Goal: Task Accomplishment & Management: Complete application form

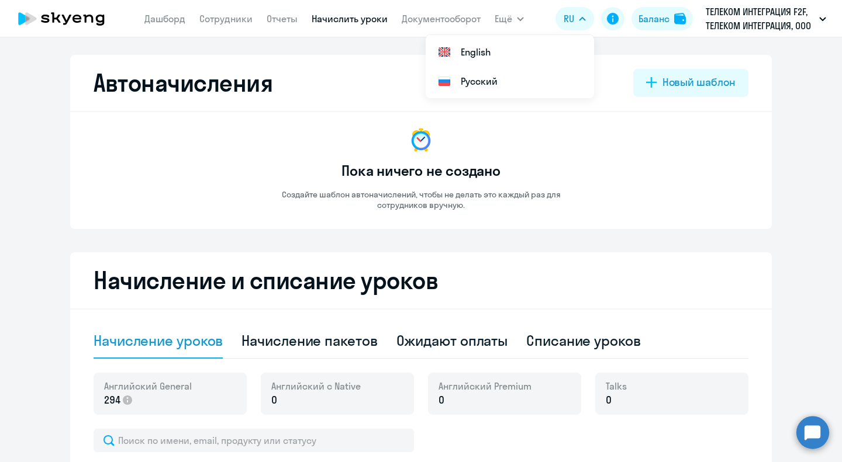
select select "50"
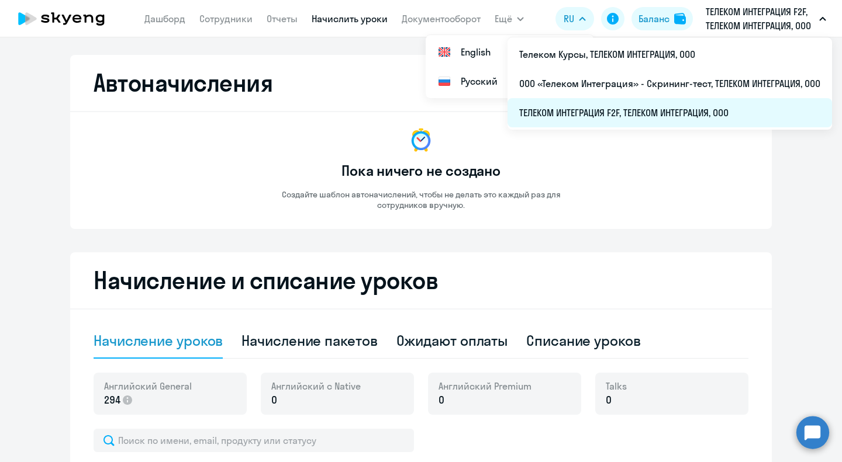
click at [693, 115] on li "ТЕЛЕКОМ ИНТЕГРАЦИЯ F2F, ТЕЛЕКОМ ИНТЕГРАЦИЯ, ООО" at bounding box center [669, 112] width 324 height 29
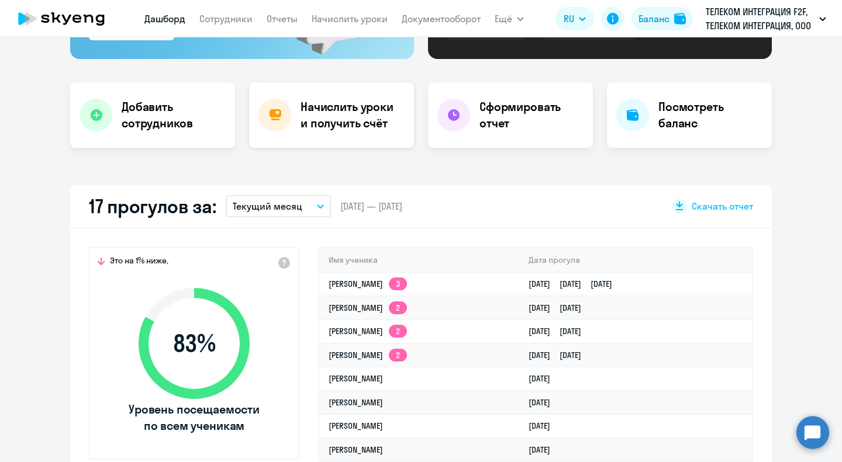
scroll to position [234, 0]
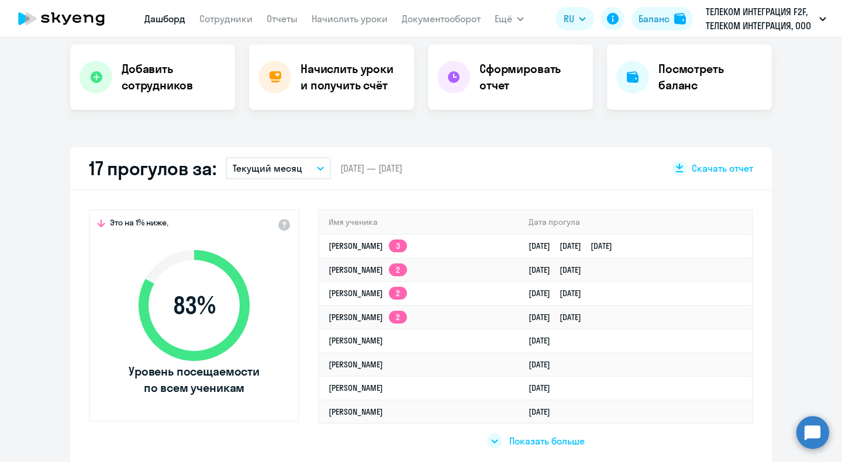
select select "30"
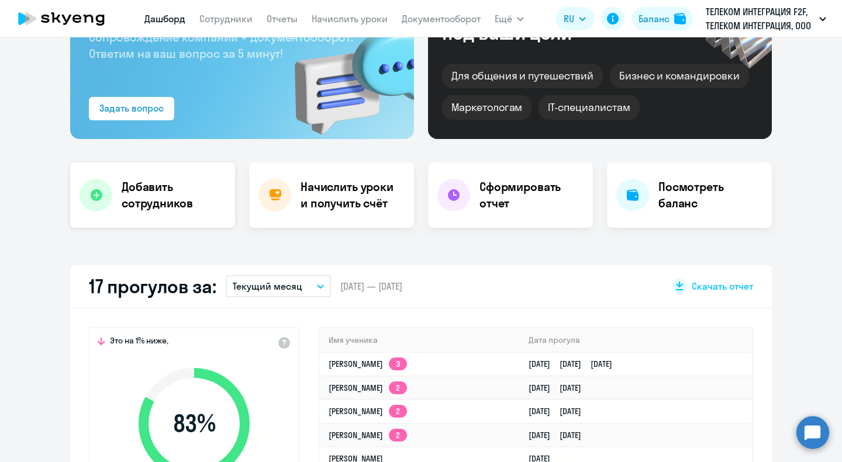
scroll to position [0, 0]
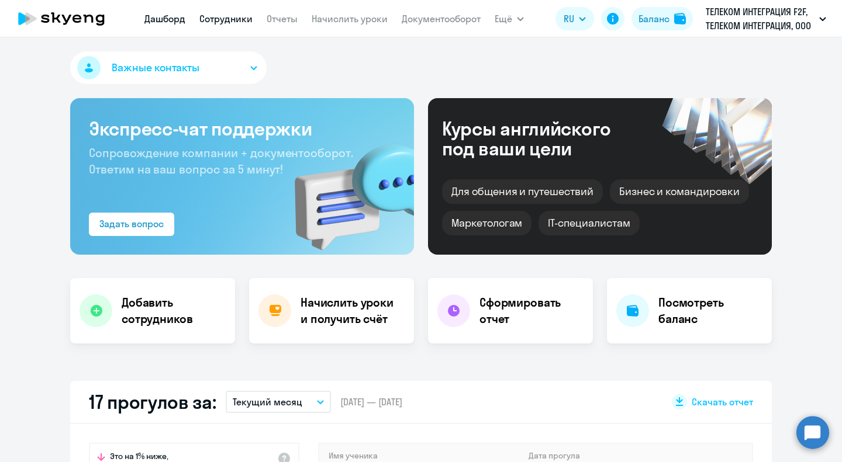
click at [228, 22] on link "Сотрудники" at bounding box center [225, 19] width 53 height 12
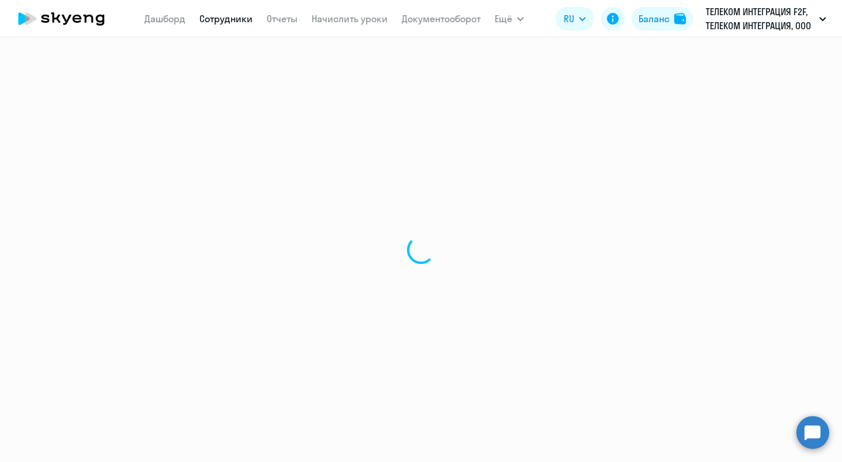
select select "30"
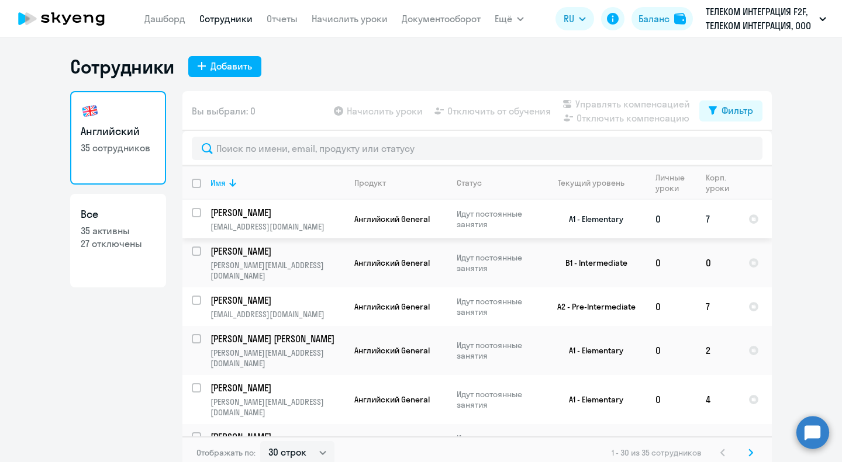
click at [193, 212] on input "select row 40673351" at bounding box center [203, 219] width 23 height 23
checkbox input "true"
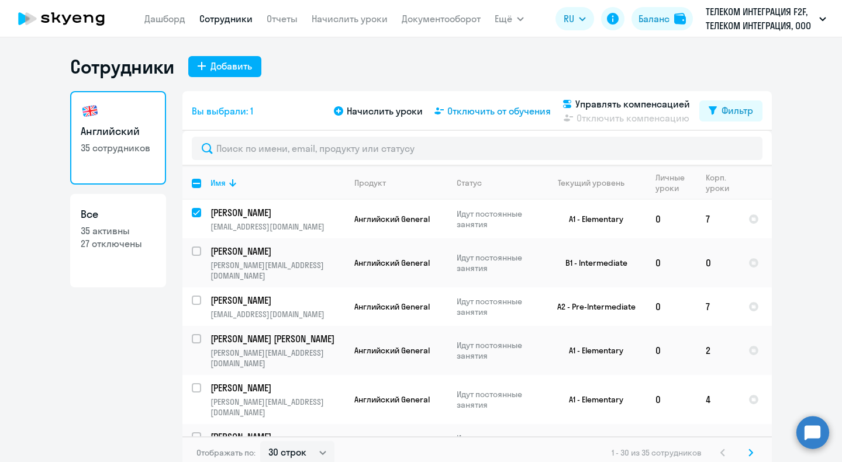
click at [501, 112] on span "Отключить от обучения" at bounding box center [498, 111] width 103 height 14
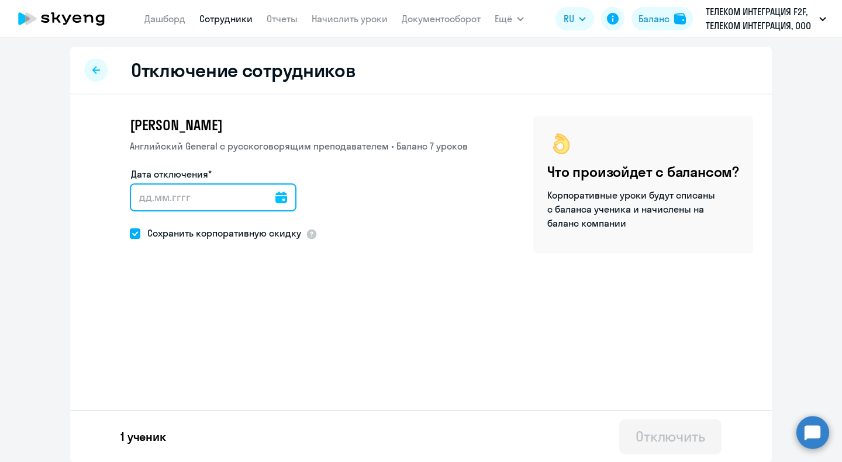
click at [191, 200] on input "Дата отключения*" at bounding box center [213, 197] width 167 height 28
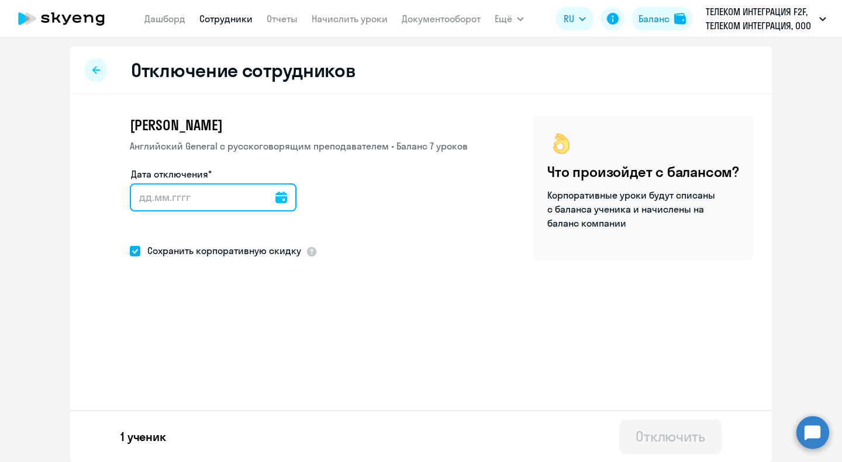
type input "2"
type input "[DATE]"
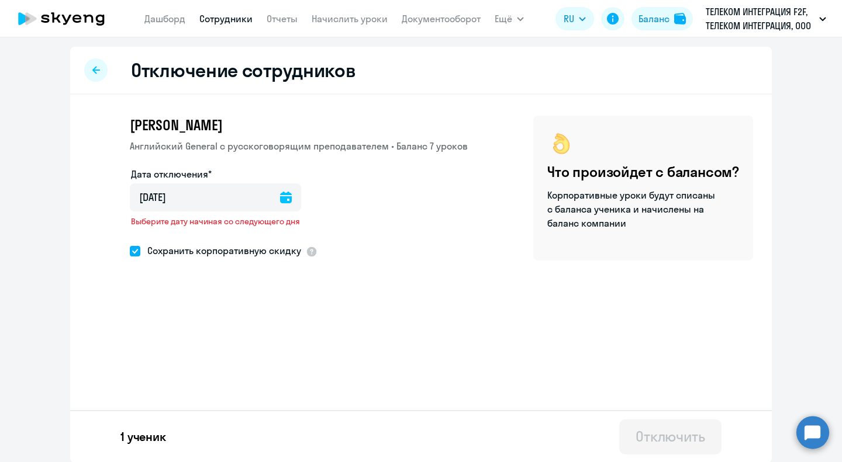
click at [134, 247] on span at bounding box center [135, 251] width 11 height 11
click at [130, 251] on input "Сохранить корпоративную скидку" at bounding box center [129, 251] width 1 height 1
checkbox input "false"
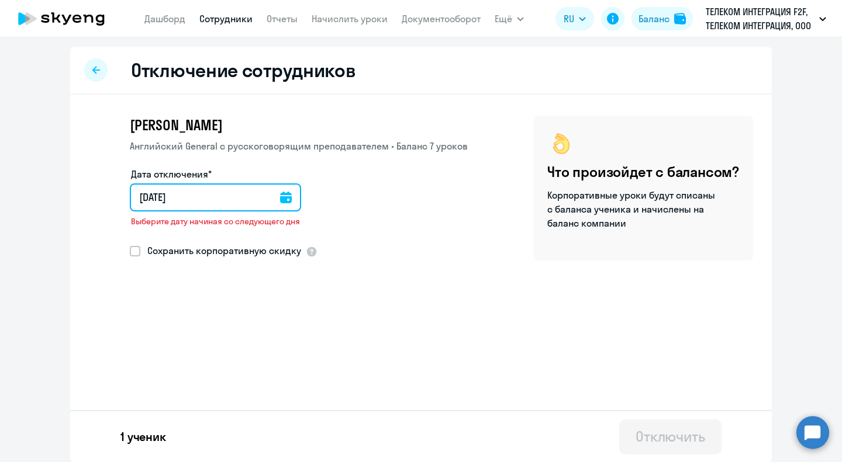
drag, startPoint x: 208, startPoint y: 199, endPoint x: 83, endPoint y: 191, distance: 125.3
click at [83, 191] on div "[PERSON_NAME] Английский General с [DEMOGRAPHIC_DATA] преподавателем • Баланс 7…" at bounding box center [420, 218] width 701 height 247
type input "0"
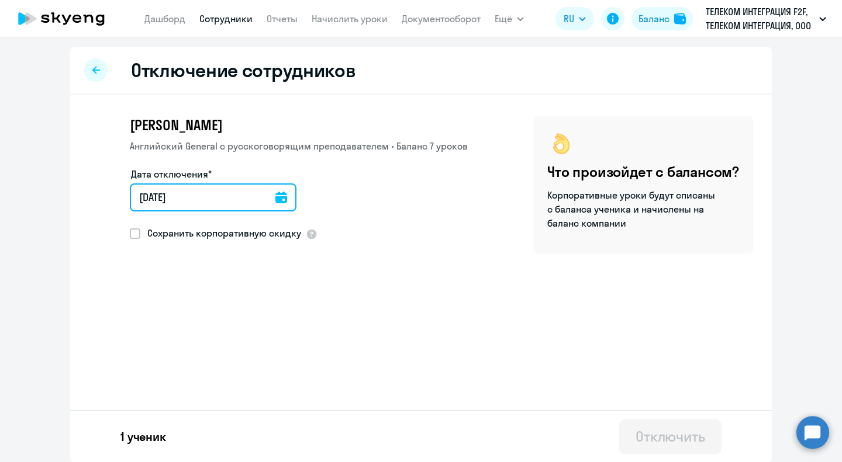
type input "[DATE]"
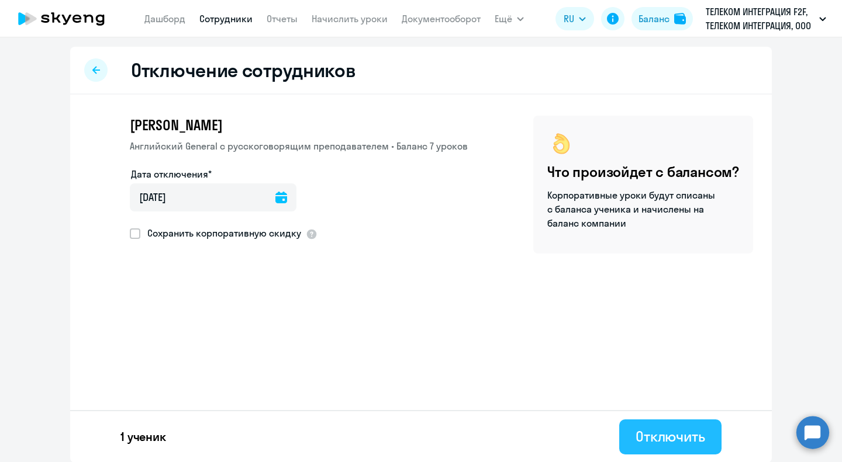
click at [659, 444] on div "Отключить" at bounding box center [670, 436] width 70 height 19
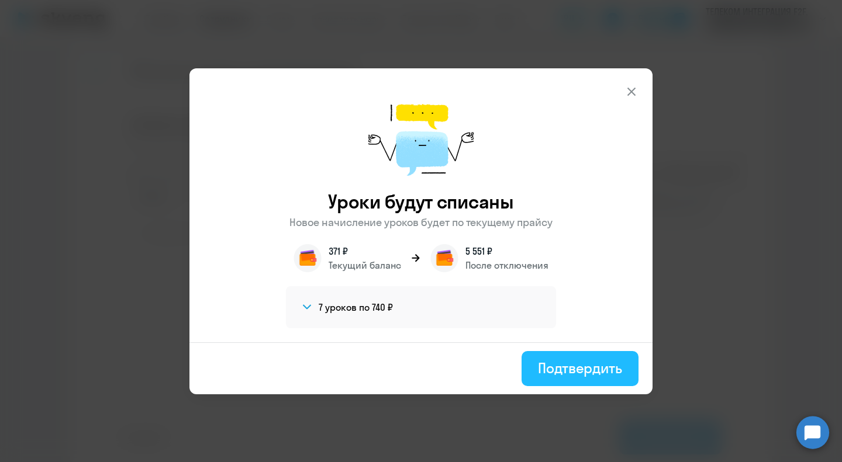
click at [569, 371] on div "Подтвердить" at bounding box center [580, 368] width 84 height 19
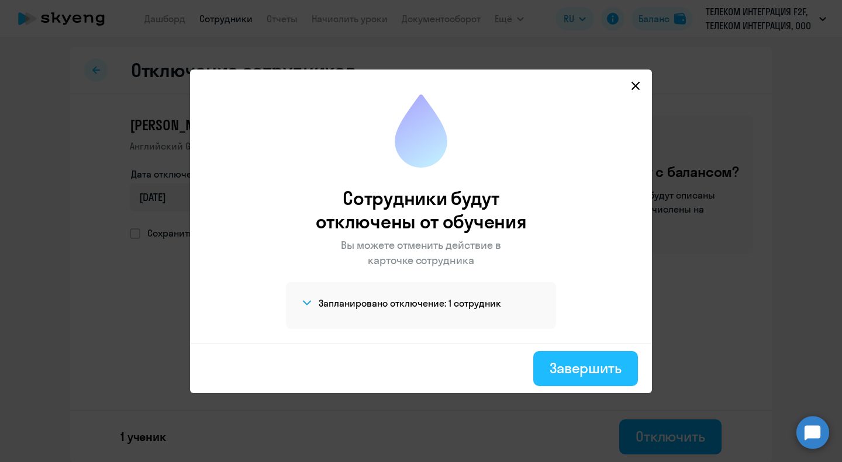
click at [561, 375] on div "Завершить" at bounding box center [585, 368] width 72 height 19
select select "30"
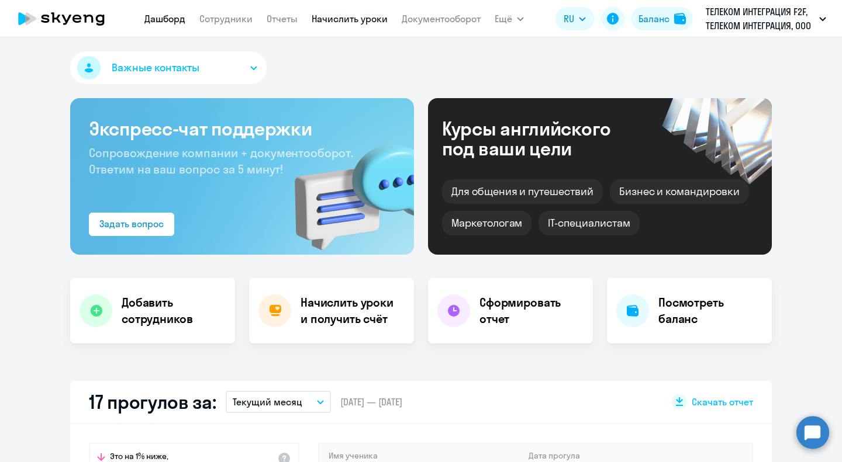
click at [340, 19] on link "Начислить уроки" at bounding box center [349, 19] width 76 height 12
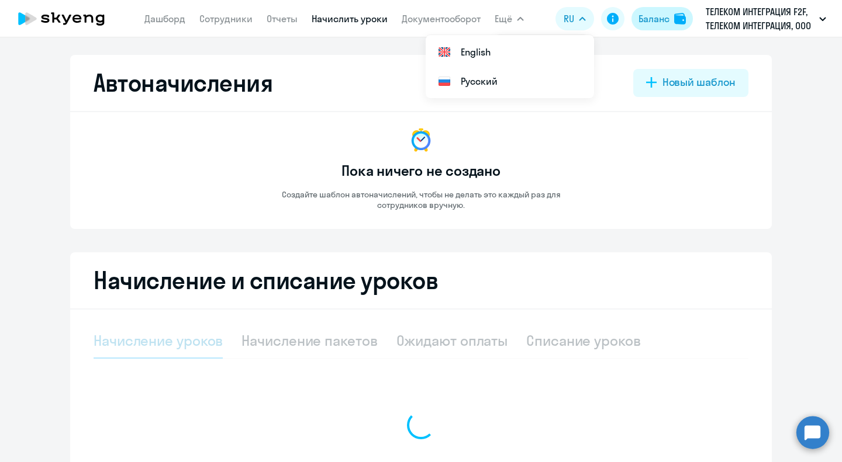
select select "10"
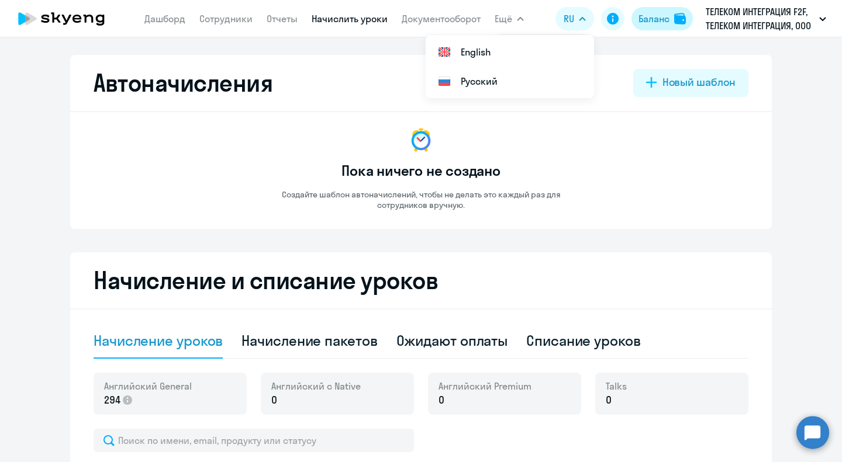
click at [650, 10] on button "Баланс" at bounding box center [661, 18] width 61 height 23
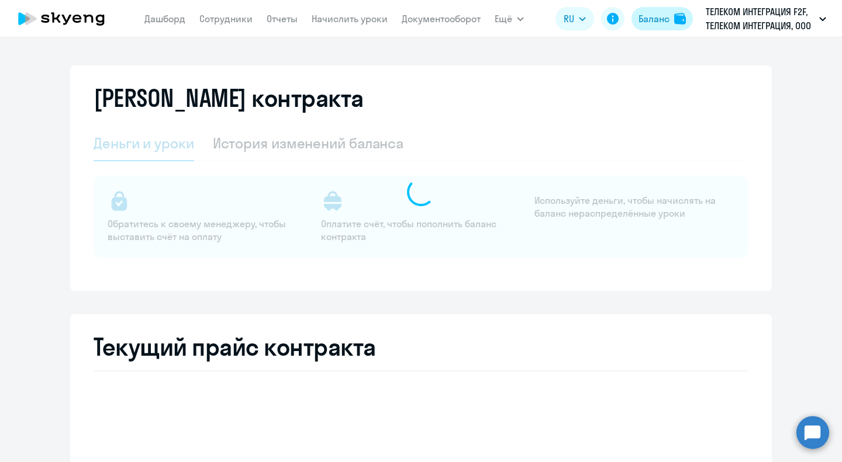
select select "english_adult_not_native_speaker"
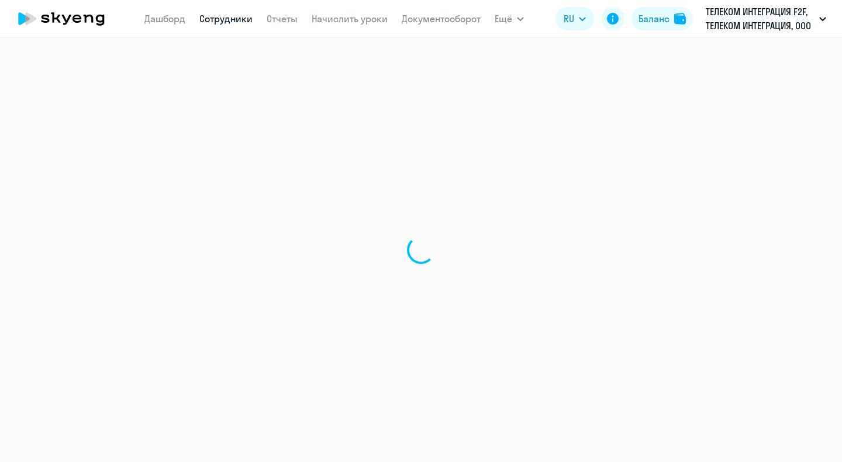
select select "30"
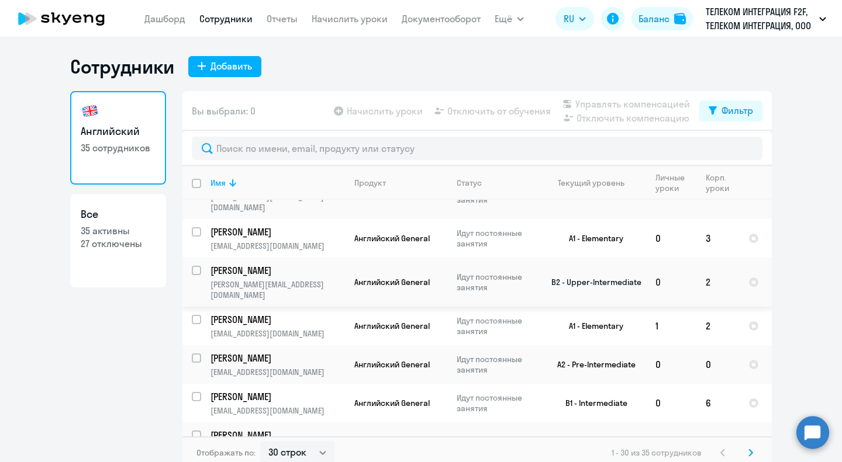
scroll to position [468, 0]
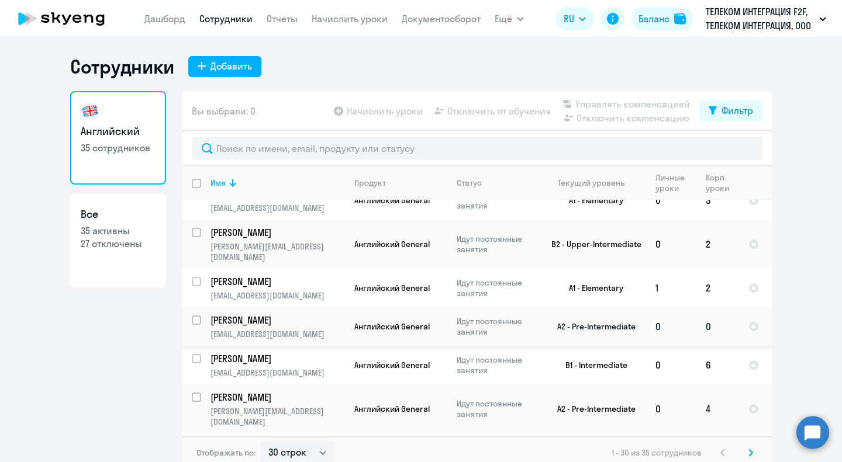
click at [193, 316] on input "select row 37475276" at bounding box center [203, 327] width 23 height 23
checkbox input "true"
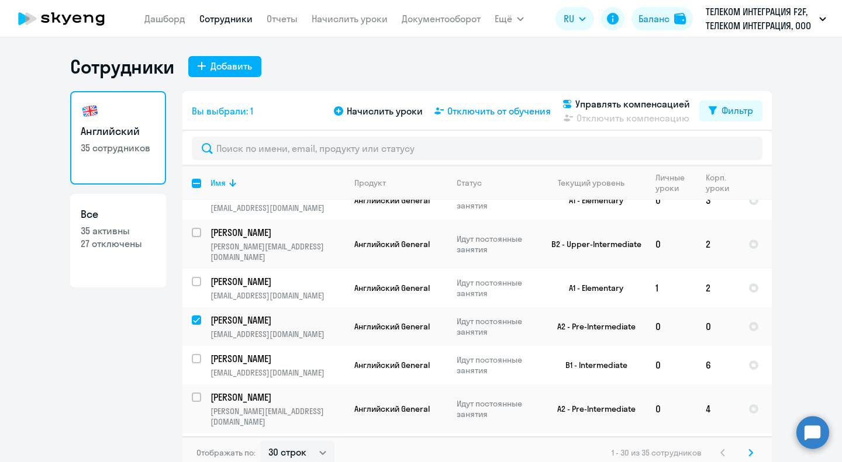
click at [474, 109] on span "Отключить от обучения" at bounding box center [498, 111] width 103 height 14
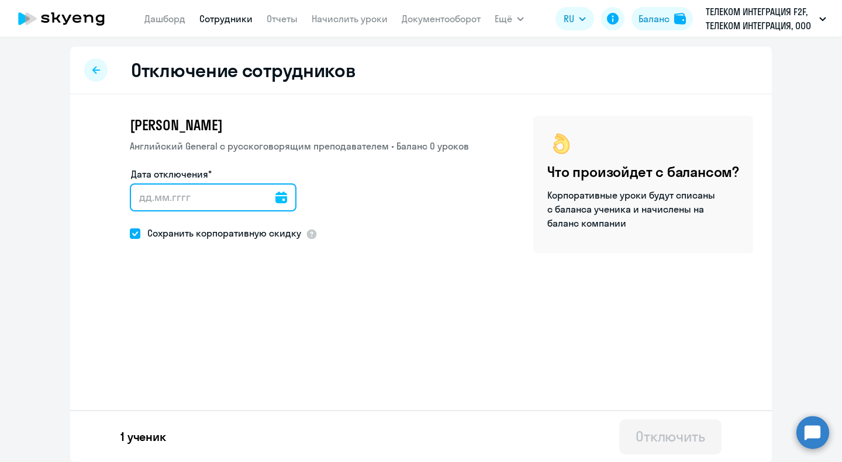
click at [210, 203] on input "Дата отключения*" at bounding box center [213, 197] width 167 height 28
type input "01.10.2025"
type input "1.10.2025"
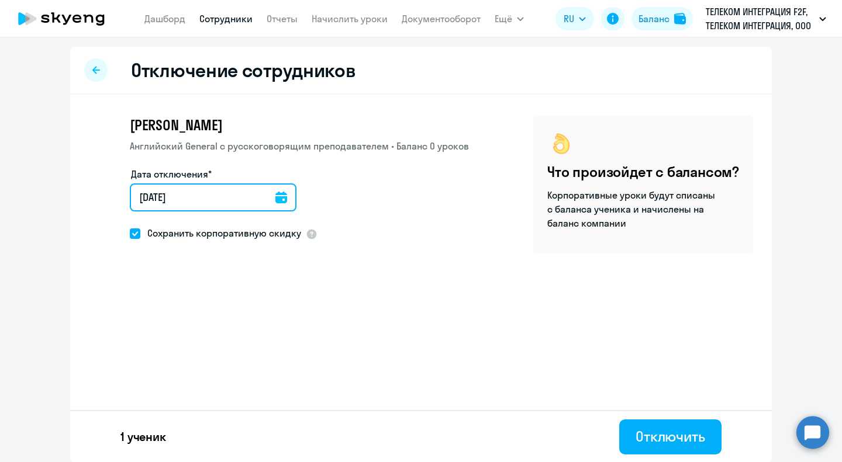
type input "01.10.2025"
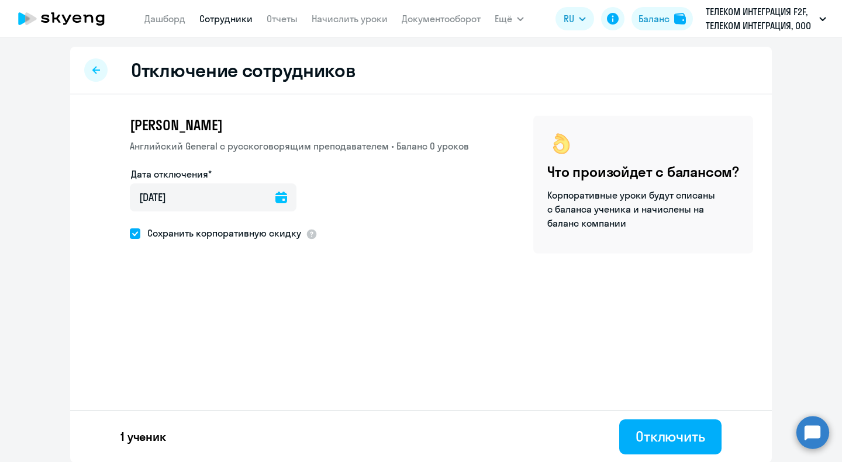
click at [197, 233] on span "Сохранить корпоративную скидку" at bounding box center [220, 233] width 161 height 14
click at [130, 233] on input "Сохранить корпоративную скидку" at bounding box center [129, 233] width 1 height 1
checkbox input "false"
click at [646, 439] on div "Отключить" at bounding box center [670, 436] width 70 height 19
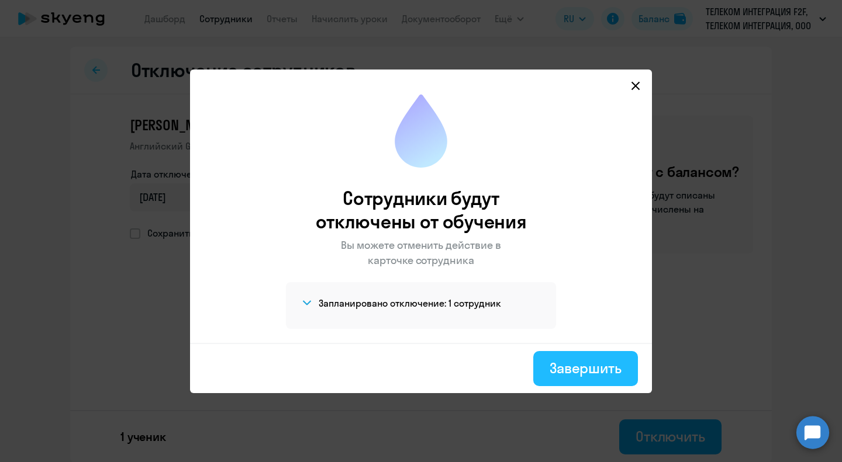
click at [595, 368] on div "Завершить" at bounding box center [585, 368] width 72 height 19
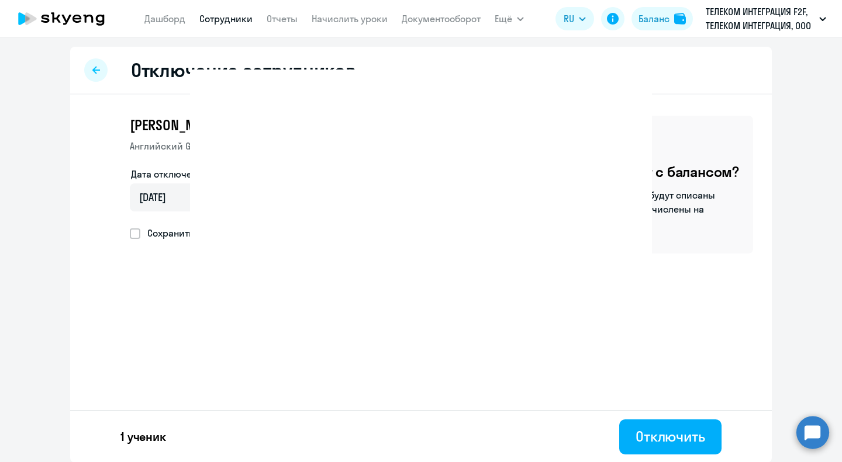
select select "30"
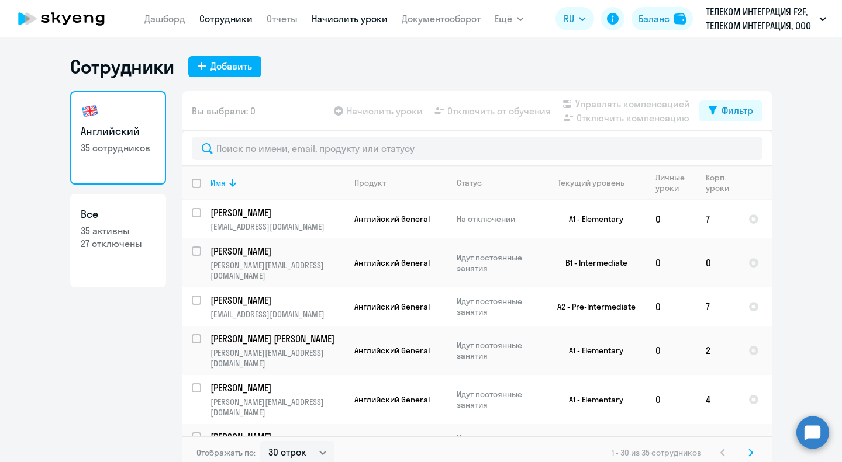
click at [347, 18] on link "Начислить уроки" at bounding box center [349, 19] width 76 height 12
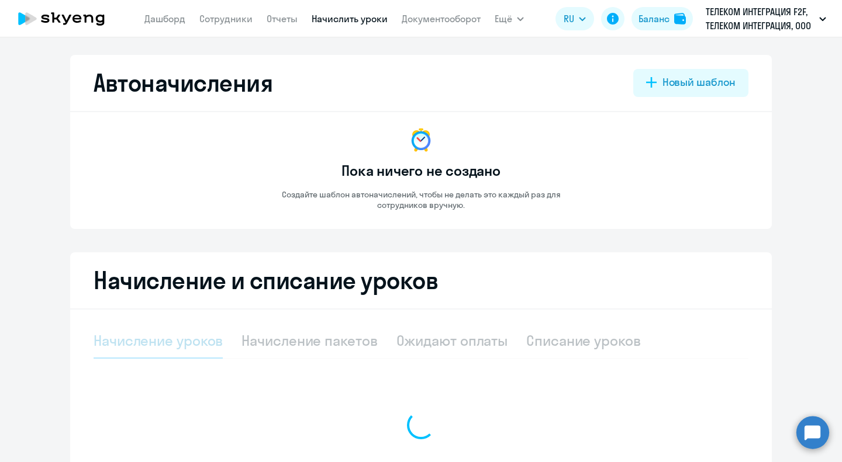
select select "10"
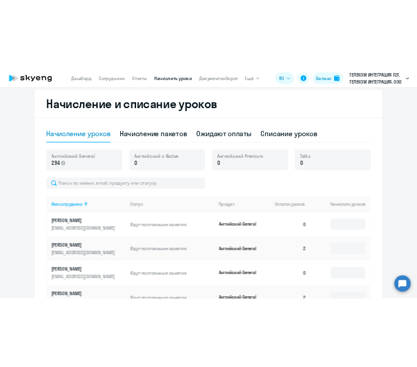
scroll to position [234, 0]
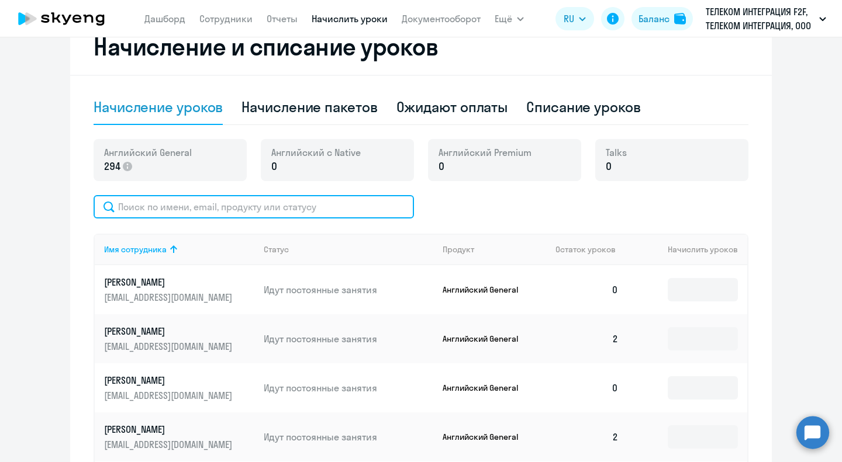
click at [203, 204] on input "text" at bounding box center [254, 206] width 320 height 23
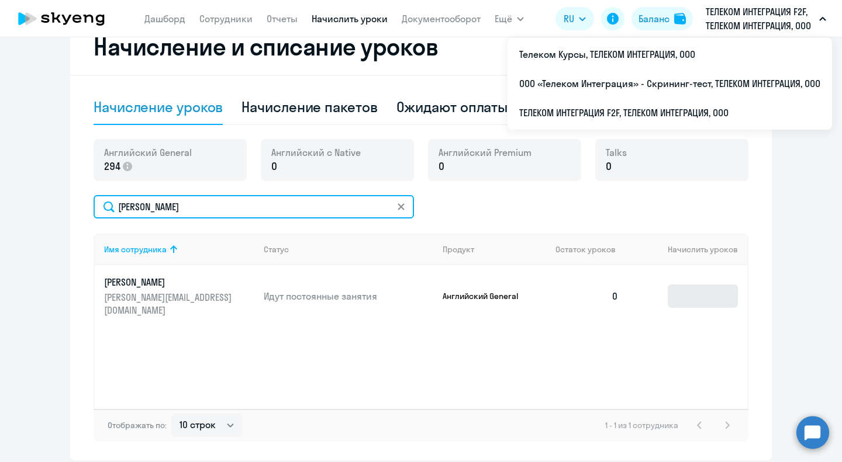
type input "чижов"
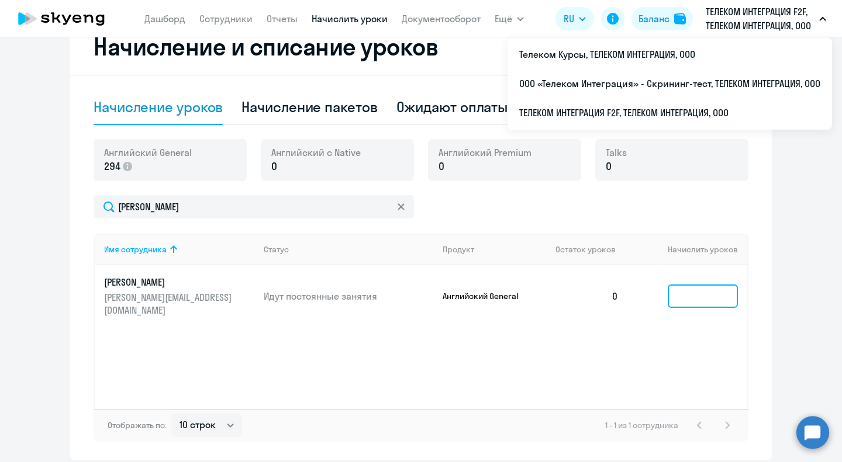
click at [677, 300] on input at bounding box center [702, 296] width 70 height 23
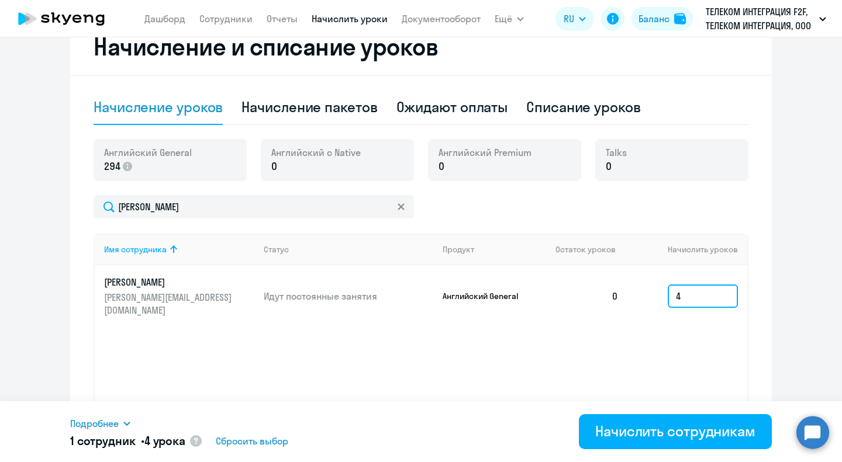
type input "4"
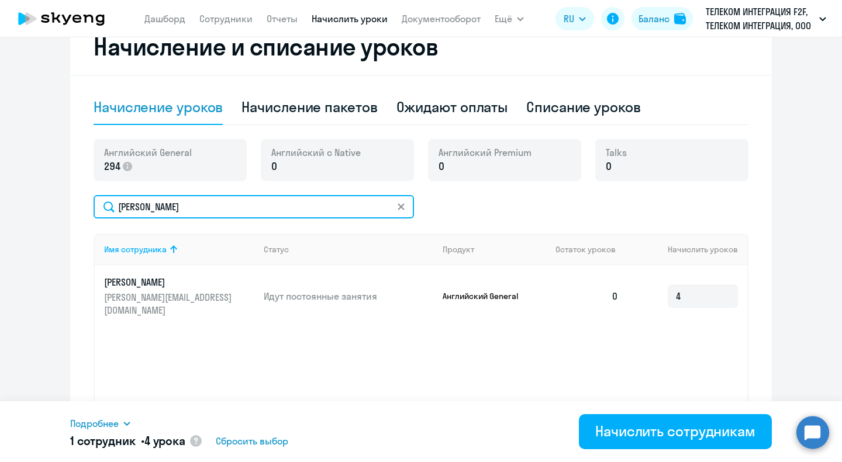
drag, startPoint x: 154, startPoint y: 207, endPoint x: 64, endPoint y: 194, distance: 90.9
click at [76, 200] on div "Начисление и списание уроков Начисление уроков Начисление пакетов Ожидают оплат…" at bounding box center [420, 240] width 701 height 442
type input "бибикова"
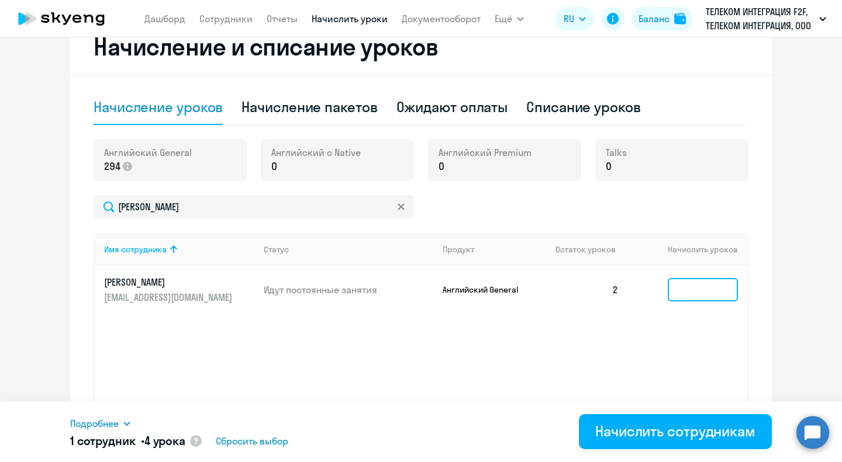
click at [701, 299] on input at bounding box center [702, 289] width 70 height 23
type input "4"
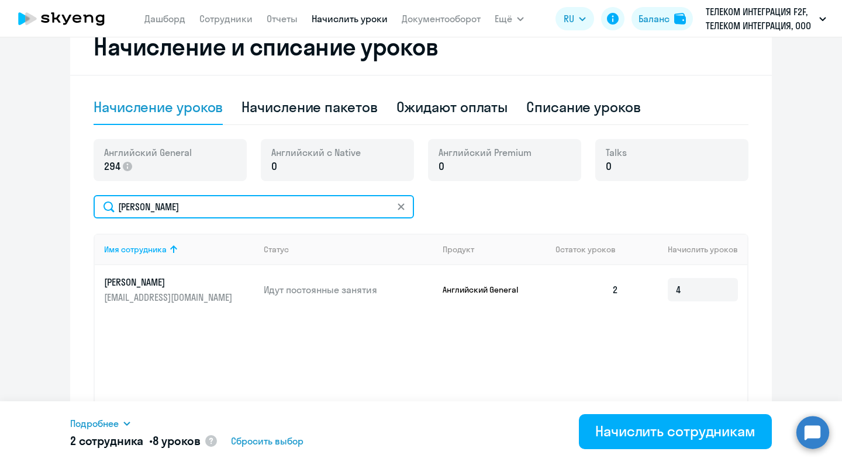
drag, startPoint x: 162, startPoint y: 206, endPoint x: 35, endPoint y: 206, distance: 127.4
click at [36, 206] on ng-component "Автоначисления Новый шаблон Пока ничего не создано Создайте шаблон автоначислен…" at bounding box center [421, 140] width 842 height 639
type input "валеева"
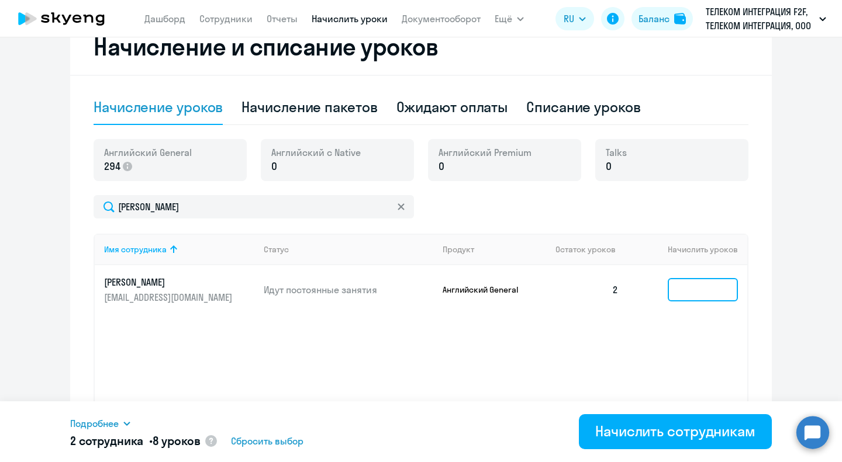
click at [690, 293] on input at bounding box center [702, 289] width 70 height 23
type input "4"
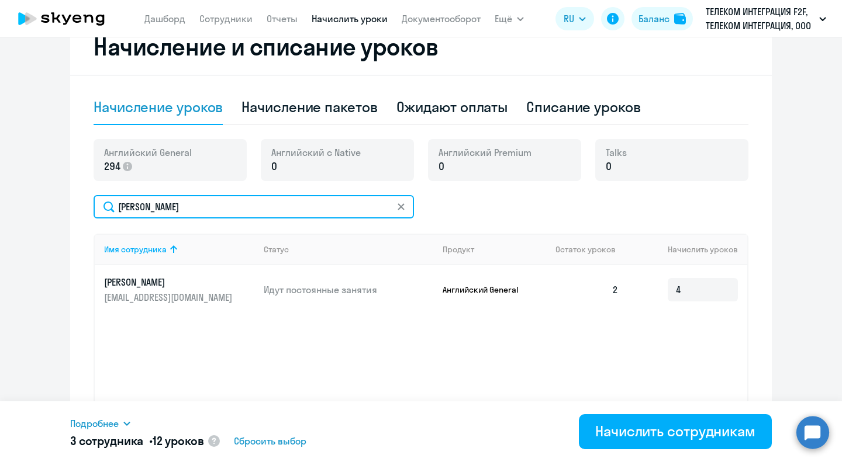
drag, startPoint x: 163, startPoint y: 205, endPoint x: 8, endPoint y: 209, distance: 155.5
click at [8, 209] on ng-component "Автоначисления Новый шаблон Пока ничего не создано Создайте шаблон автоначислен…" at bounding box center [421, 140] width 842 height 639
type input "герасимов"
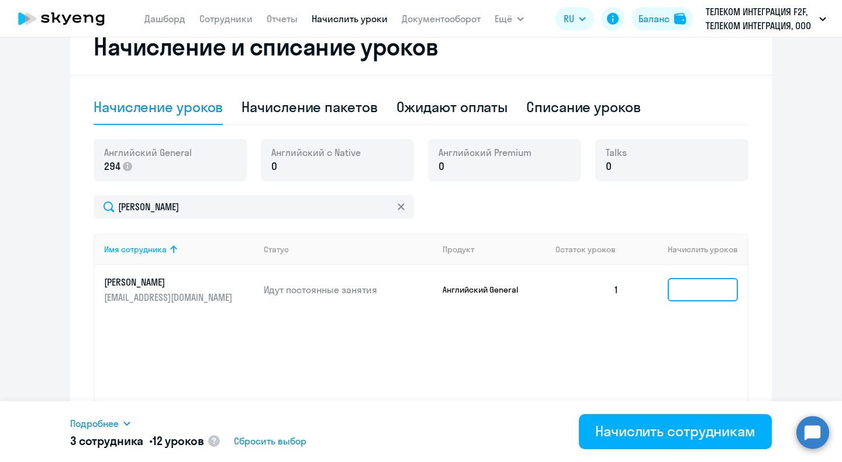
click at [683, 293] on input at bounding box center [702, 289] width 70 height 23
type input "4"
click at [719, 342] on div "Имя сотрудника Статус Продукт Остаток уроков Начислить уроков Герасимов Артем Г…" at bounding box center [421, 321] width 655 height 175
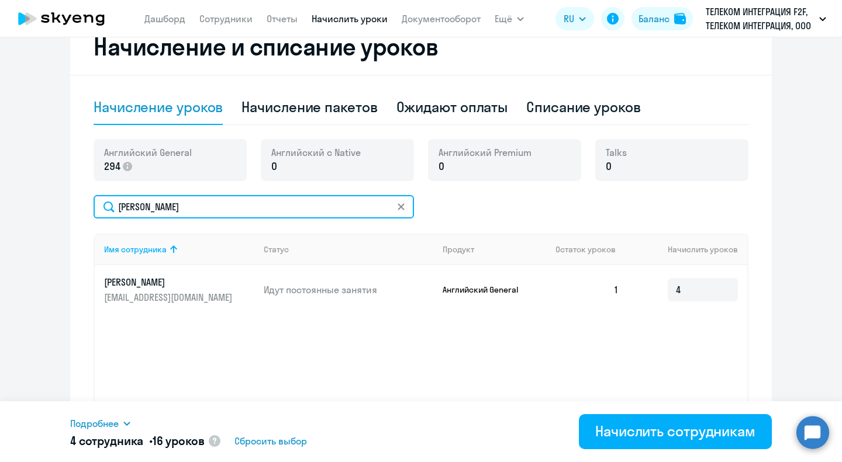
drag, startPoint x: 178, startPoint y: 207, endPoint x: 0, endPoint y: 196, distance: 178.6
click at [0, 205] on ng-component "Автоначисления Новый шаблон Пока ничего не создано Создайте шаблон автоначислен…" at bounding box center [421, 140] width 842 height 639
drag, startPoint x: 147, startPoint y: 206, endPoint x: 44, endPoint y: 191, distance: 104.6
click at [46, 191] on ng-component "Автоначисления Новый шаблон Пока ничего не создано Создайте шаблон автоначислен…" at bounding box center [421, 140] width 842 height 639
drag, startPoint x: 181, startPoint y: 208, endPoint x: 50, endPoint y: 200, distance: 131.7
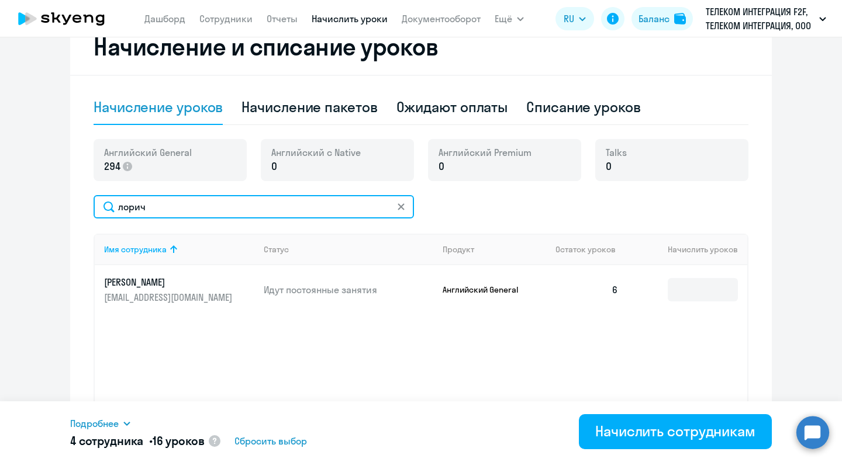
click at [56, 202] on ng-component "Автоначисления Новый шаблон Пока ничего не создано Создайте шаблон автоначислен…" at bounding box center [421, 140] width 842 height 639
drag, startPoint x: 157, startPoint y: 209, endPoint x: 14, endPoint y: 204, distance: 142.7
click at [22, 205] on ng-component "Автоначисления Новый шаблон Пока ничего не создано Создайте шаблон автоначислен…" at bounding box center [421, 140] width 842 height 639
type input "кокоркин"
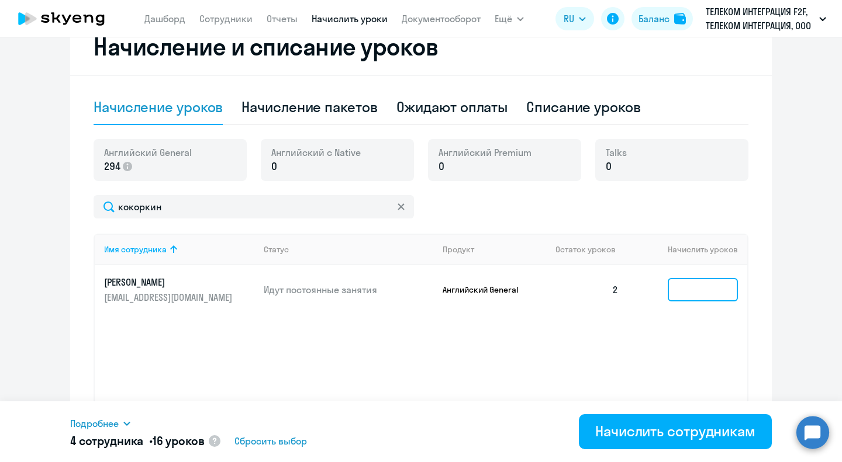
click at [678, 292] on input at bounding box center [702, 289] width 70 height 23
type input "4"
click at [745, 327] on div "Начисление и списание уроков Начисление уроков Начисление пакетов Ожидают оплат…" at bounding box center [420, 240] width 701 height 442
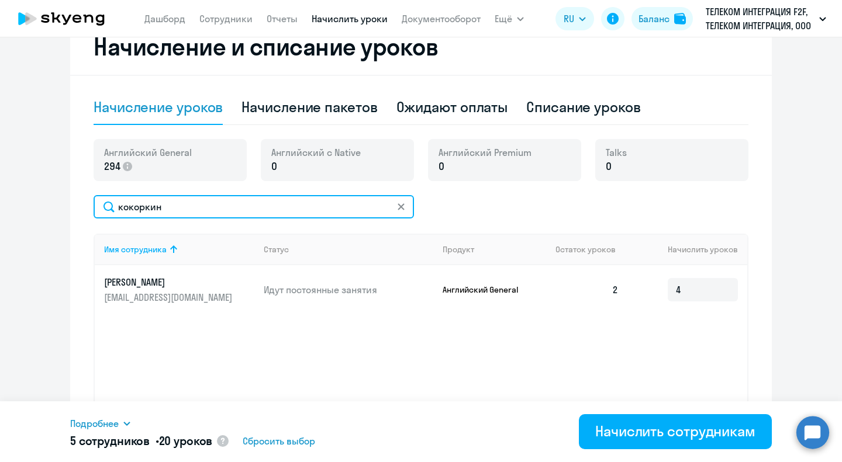
drag, startPoint x: 162, startPoint y: 213, endPoint x: 0, endPoint y: 198, distance: 162.6
click at [0, 213] on ng-component "Автоначисления Новый шаблон Пока ничего не создано Создайте шаблон автоначислен…" at bounding box center [421, 140] width 842 height 639
drag, startPoint x: 169, startPoint y: 207, endPoint x: 0, endPoint y: 205, distance: 169.5
click at [0, 207] on ng-component "Автоначисления Новый шаблон Пока ничего не создано Создайте шаблон автоначислен…" at bounding box center [421, 140] width 842 height 639
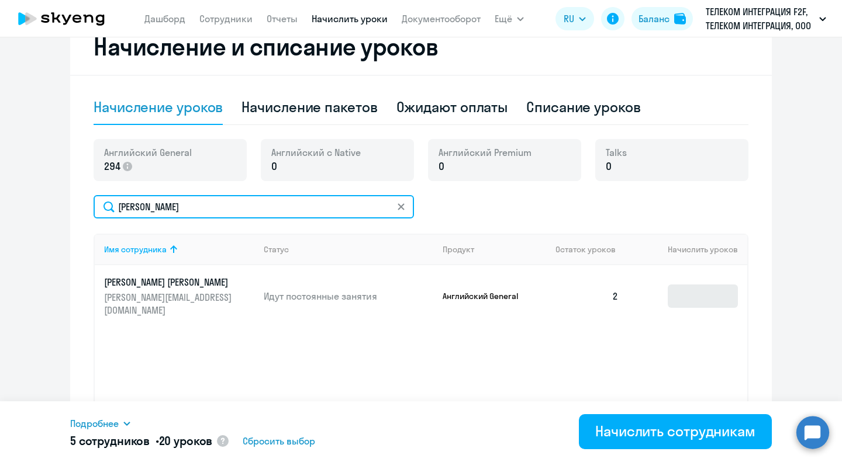
type input "хамадышев"
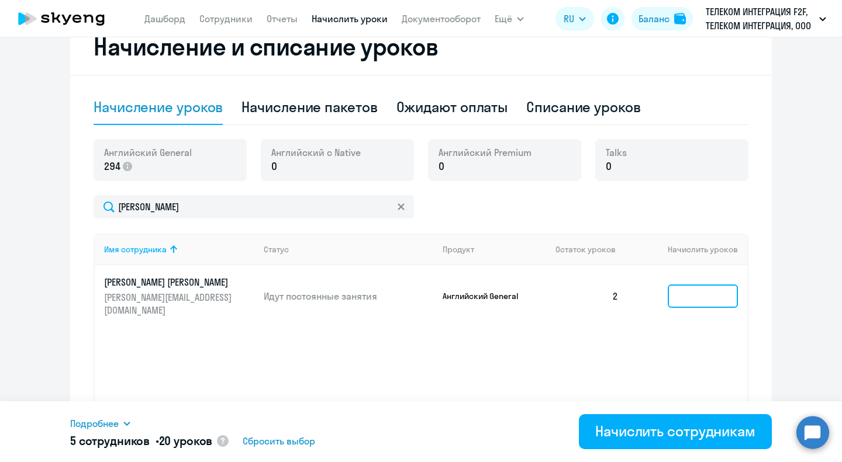
click at [686, 297] on input at bounding box center [702, 296] width 70 height 23
type input "4"
click at [797, 322] on ng-component "Автоначисления Новый шаблон Пока ничего не создано Создайте шаблон автоначислен…" at bounding box center [421, 140] width 842 height 639
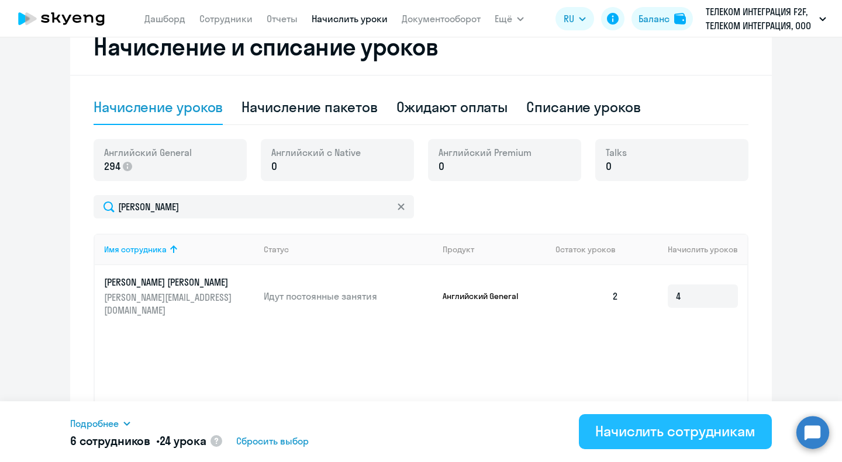
click at [642, 431] on div "Начислить сотрудникам" at bounding box center [675, 431] width 160 height 19
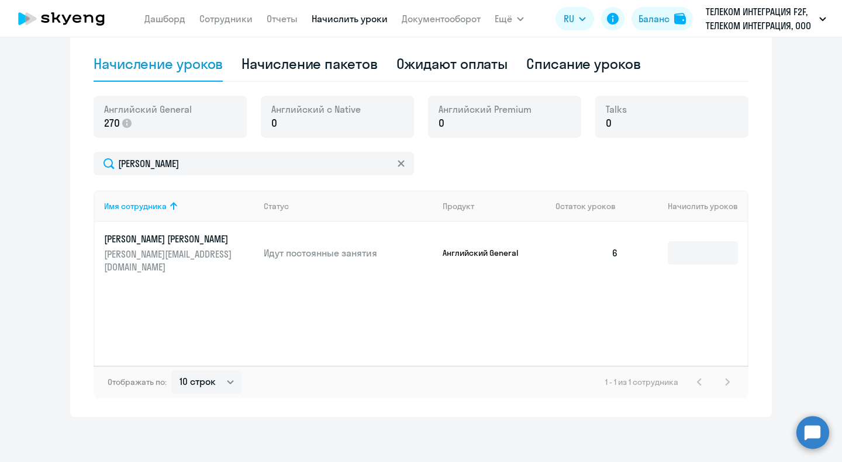
scroll to position [278, 0]
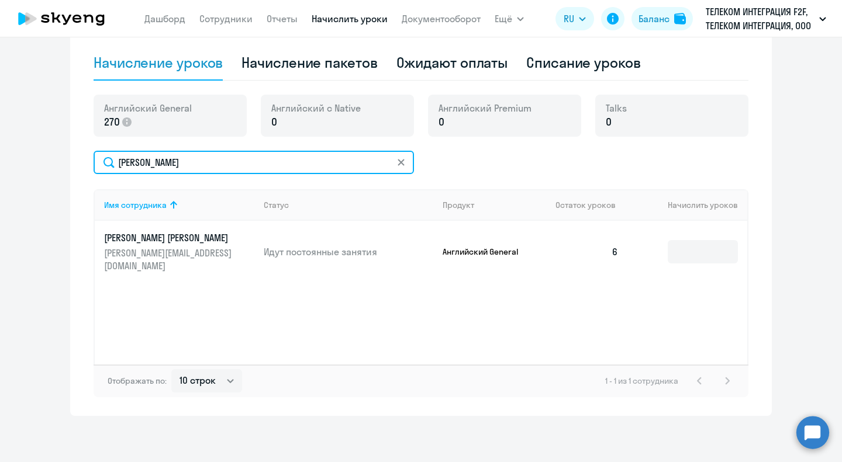
drag, startPoint x: 174, startPoint y: 161, endPoint x: 0, endPoint y: 138, distance: 175.0
click at [18, 155] on ng-component "Автоначисления Новый шаблон Пока ничего не создано Создайте шаблон автоначислен…" at bounding box center [421, 96] width 842 height 639
type input "лёвин"
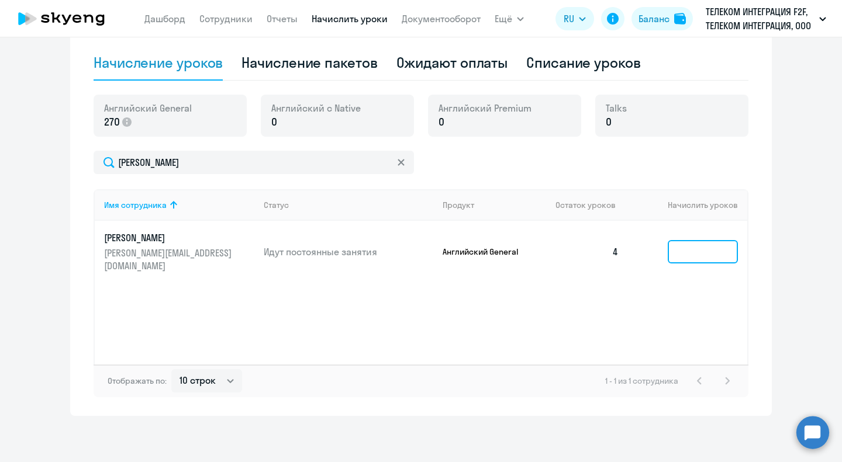
click at [692, 254] on input at bounding box center [702, 251] width 70 height 23
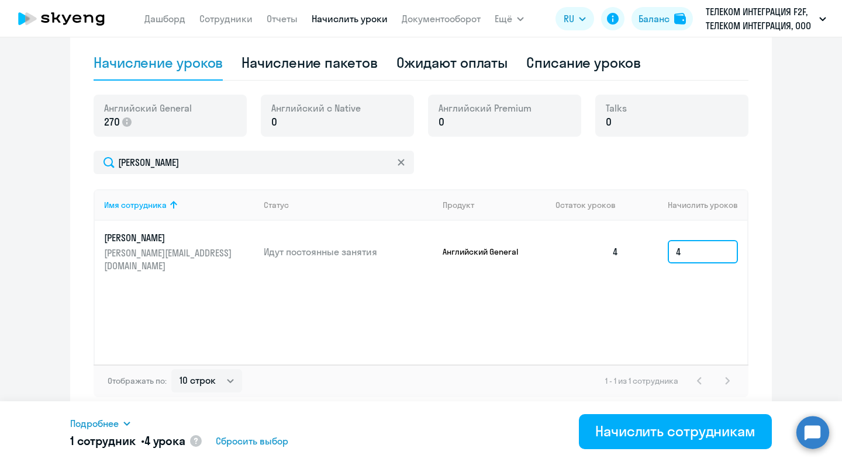
type input "4"
click at [790, 275] on ng-component "Автоначисления Новый шаблон Пока ничего не создано Создайте шаблон автоначислен…" at bounding box center [421, 96] width 842 height 639
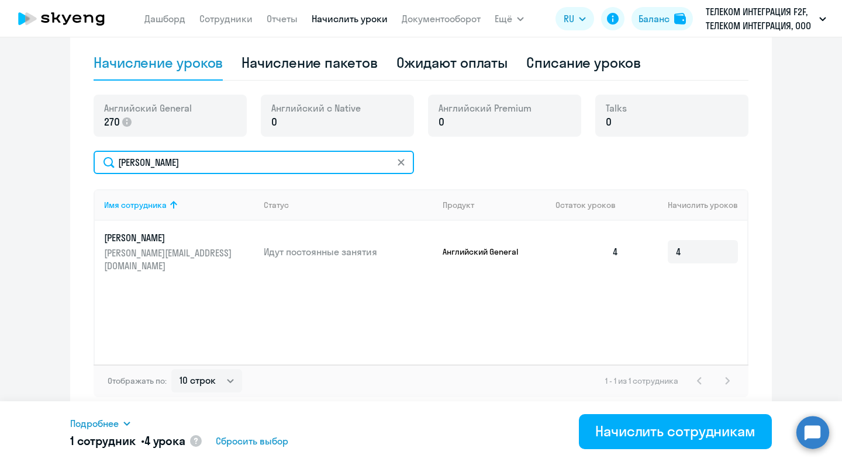
drag, startPoint x: 169, startPoint y: 161, endPoint x: 0, endPoint y: 149, distance: 169.3
click at [0, 158] on ng-component "Автоначисления Новый шаблон Пока ничего не создано Создайте шаблон автоначислен…" at bounding box center [421, 96] width 842 height 639
type input "закиров"
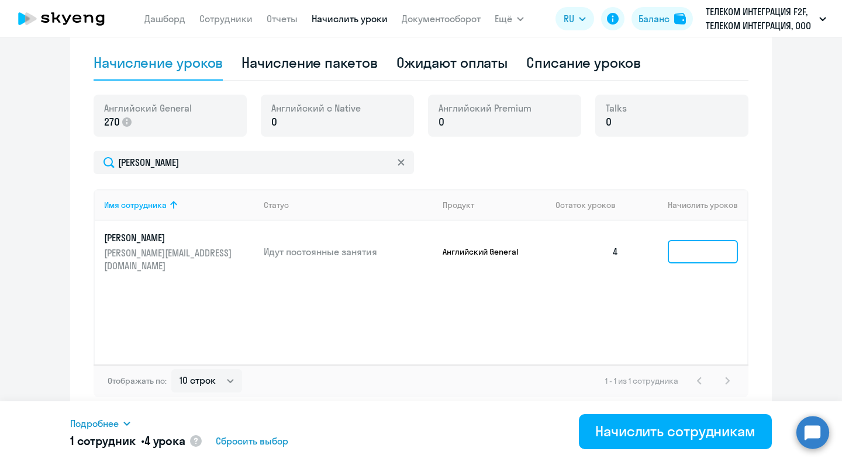
click at [670, 250] on input at bounding box center [702, 251] width 70 height 23
type input "4"
click at [743, 289] on div "Имя сотрудника Статус Продукт Остаток уроков Начислить уроков Закиров Раушан Фа…" at bounding box center [421, 276] width 655 height 175
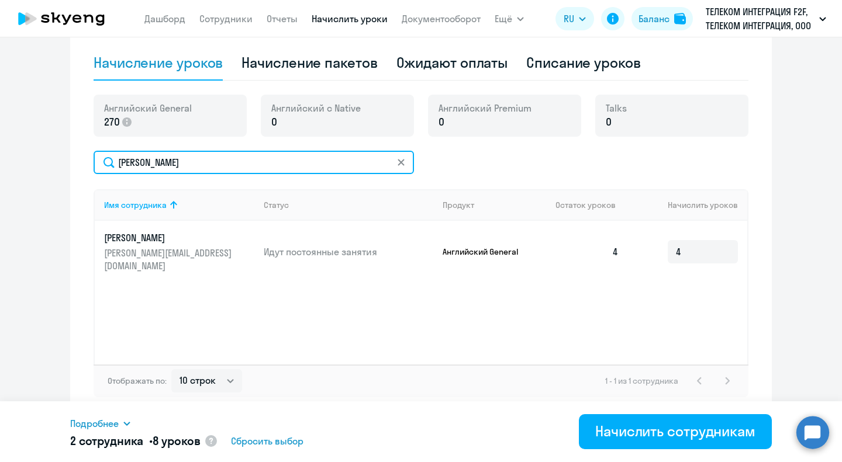
drag, startPoint x: 168, startPoint y: 162, endPoint x: 0, endPoint y: 93, distance: 181.6
click at [0, 131] on ng-component "Автоначисления Новый шаблон Пока ничего не создано Создайте шаблон автоначислен…" at bounding box center [421, 96] width 842 height 639
type input "тихомиров"
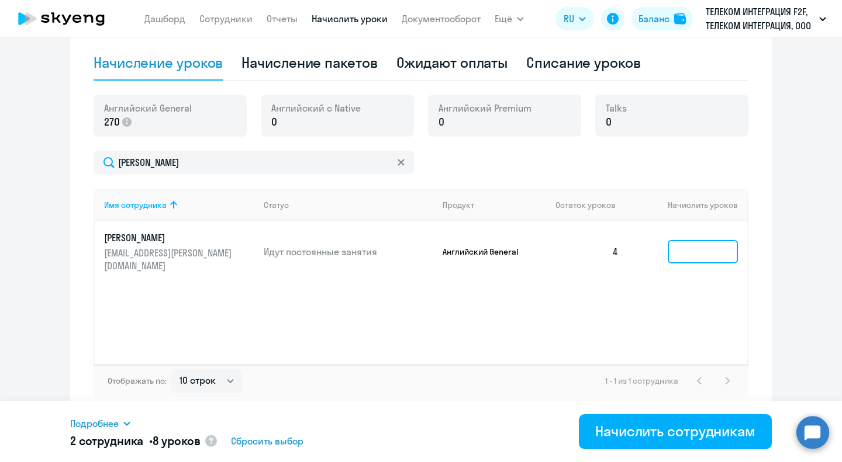
click at [715, 250] on input at bounding box center [702, 251] width 70 height 23
type input "4"
click at [764, 271] on div "Начисление и списание уроков Начисление уроков Начисление пакетов Ожидают оплат…" at bounding box center [420, 195] width 701 height 442
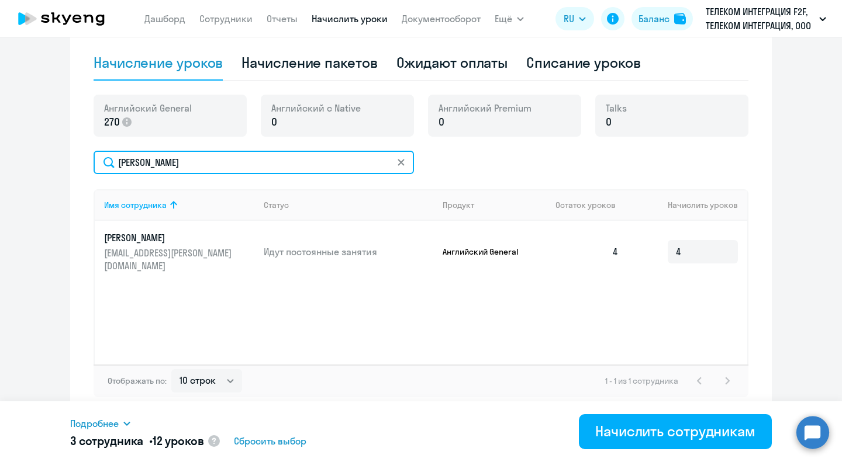
drag, startPoint x: 199, startPoint y: 167, endPoint x: 19, endPoint y: 157, distance: 180.8
click at [21, 159] on ng-component "Автоначисления Новый шаблон Пока ничего не создано Создайте шаблон автоначислен…" at bounding box center [421, 96] width 842 height 639
type input "садыков"
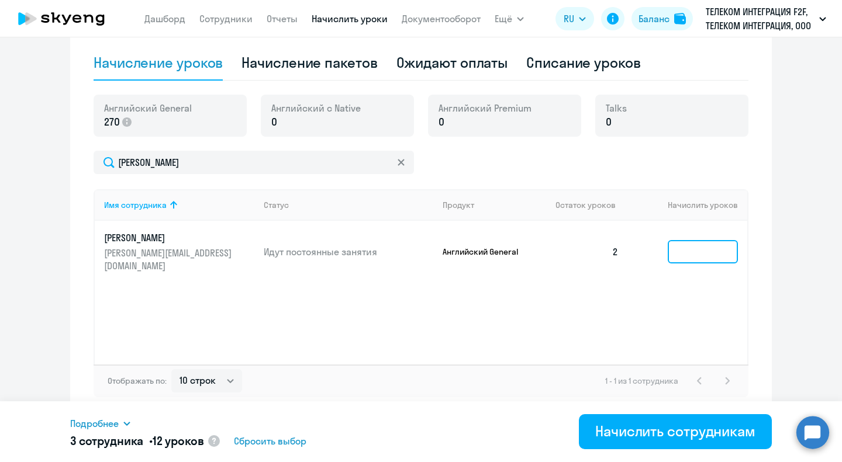
click at [706, 248] on input at bounding box center [702, 251] width 70 height 23
type input "4"
click at [698, 316] on div "Имя сотрудника Статус Продукт Остаток уроков Начислить уроков Садыков Камиль ka…" at bounding box center [421, 276] width 655 height 175
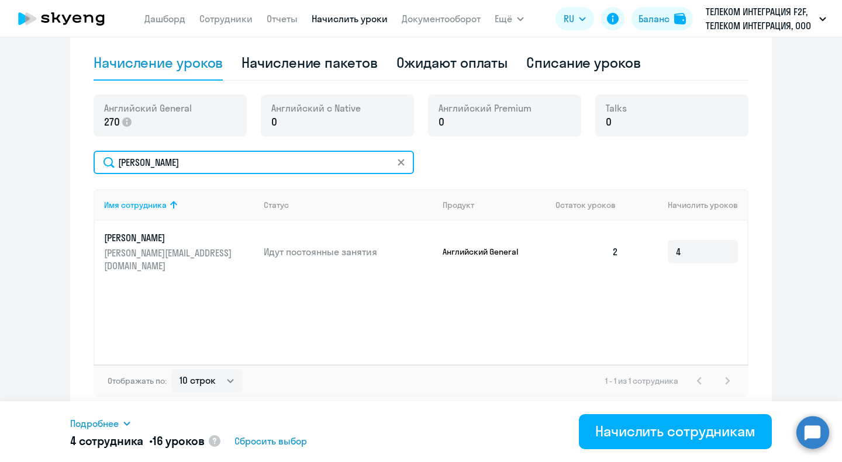
drag, startPoint x: 106, startPoint y: 164, endPoint x: 35, endPoint y: 162, distance: 70.7
click at [35, 162] on ng-component "Автоначисления Новый шаблон Пока ничего не создано Создайте шаблон автоначислен…" at bounding box center [421, 96] width 842 height 639
drag, startPoint x: 172, startPoint y: 164, endPoint x: 0, endPoint y: 164, distance: 172.4
click at [0, 164] on ng-component "Автоначисления Новый шаблон Пока ничего не создано Создайте шаблон автоначислен…" at bounding box center [421, 96] width 842 height 639
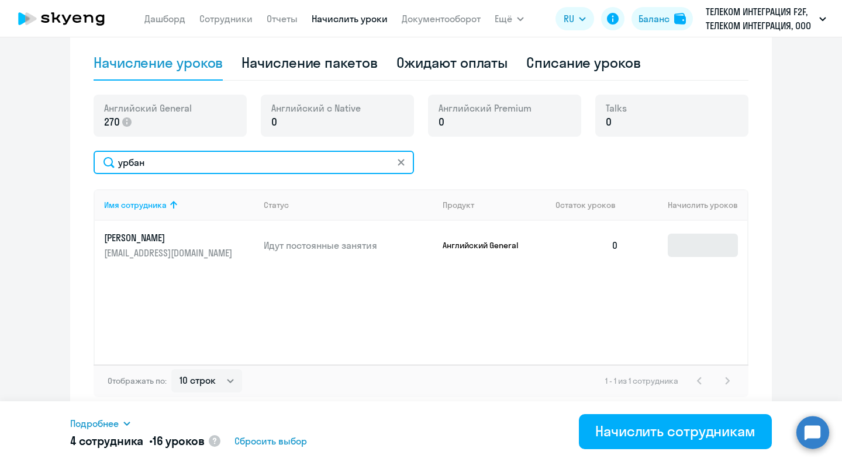
type input "урбан"
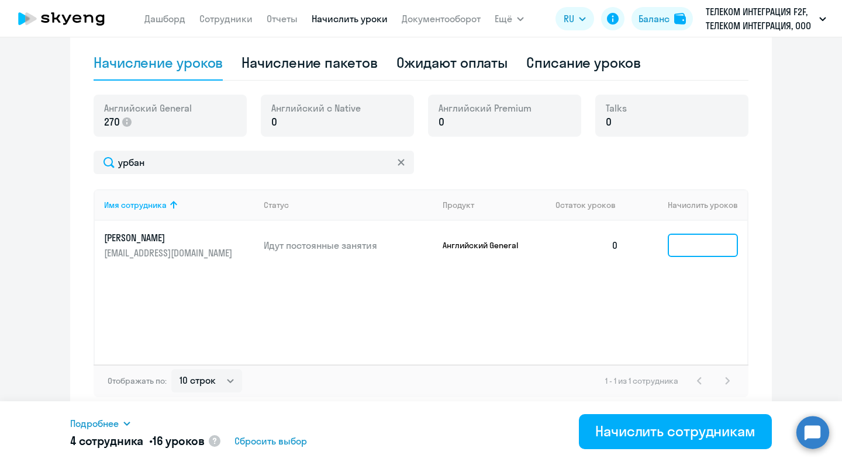
click at [679, 242] on input at bounding box center [702, 245] width 70 height 23
type input "4"
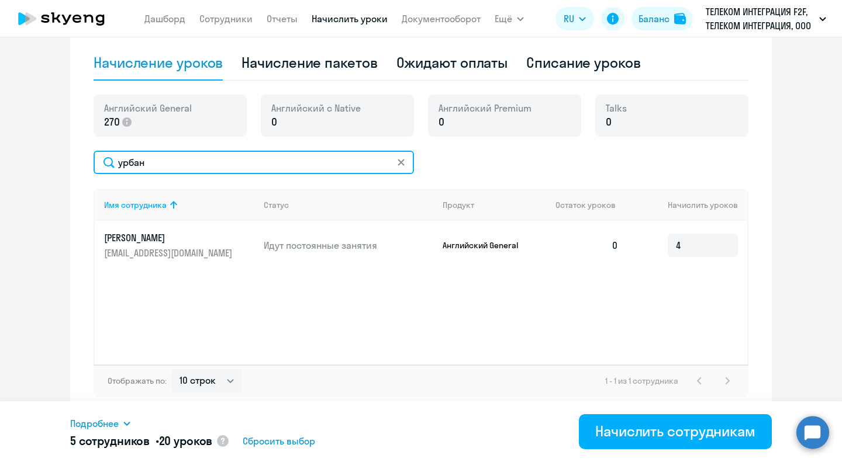
drag, startPoint x: 163, startPoint y: 158, endPoint x: 5, endPoint y: 174, distance: 159.2
click at [32, 175] on ng-component "Автоначисления Новый шаблон Пока ничего не создано Создайте шаблон автоначислен…" at bounding box center [421, 96] width 842 height 639
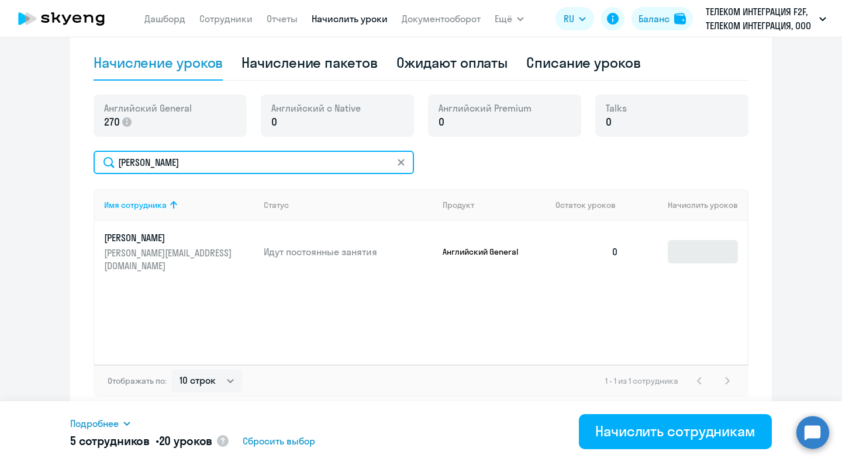
type input "воробьева"
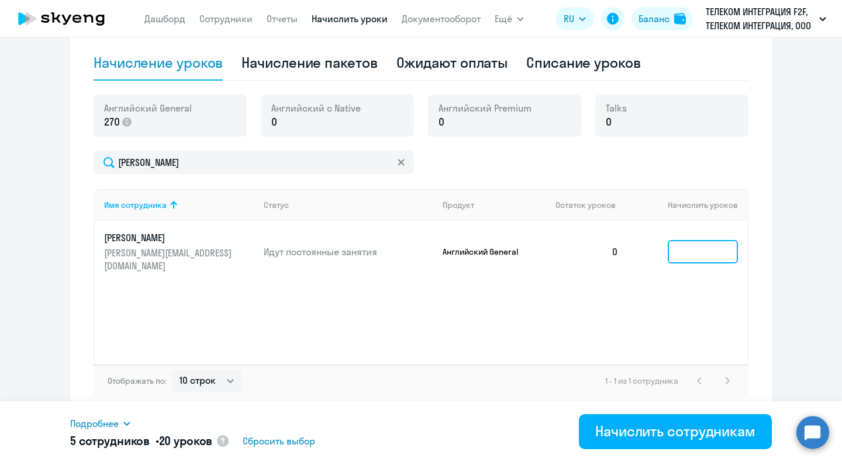
click at [715, 259] on input at bounding box center [702, 251] width 70 height 23
type input "4"
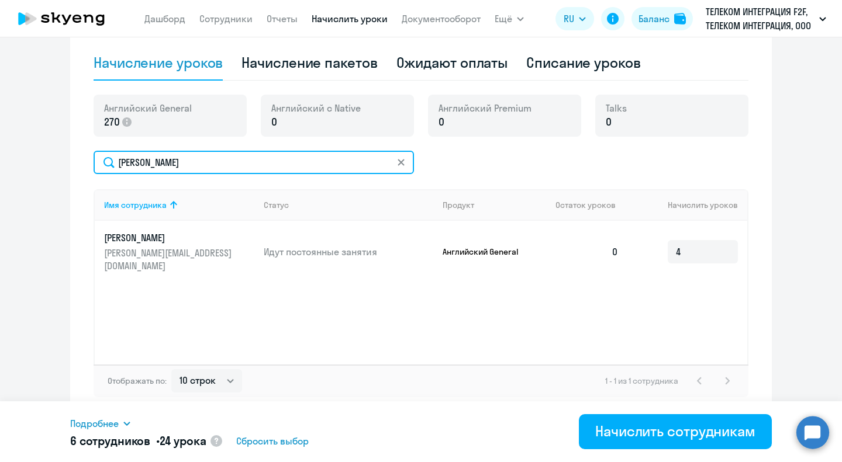
drag, startPoint x: 115, startPoint y: 164, endPoint x: 11, endPoint y: 168, distance: 104.1
click at [22, 168] on ng-component "Автоначисления Новый шаблон Пока ничего не создано Создайте шаблон автоначислен…" at bounding box center [421, 96] width 842 height 639
type input "купчихина"
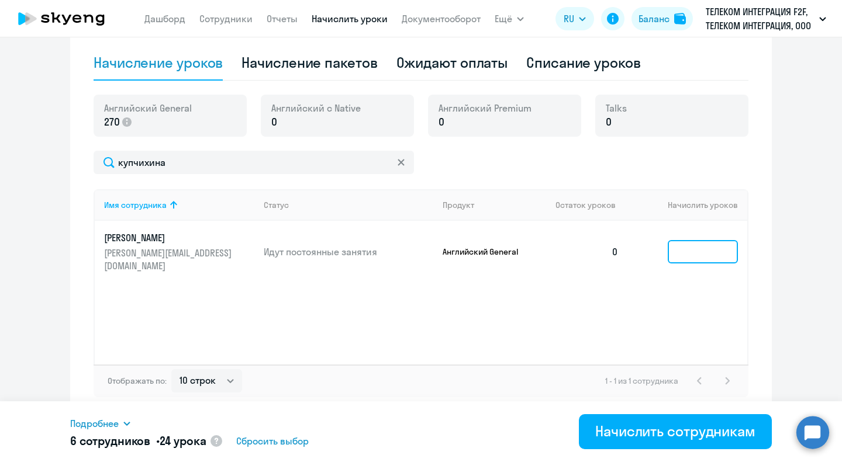
click at [687, 249] on input at bounding box center [702, 251] width 70 height 23
type input "4"
click at [774, 303] on ng-component "Автоначисления Новый шаблон Пока ничего не создано Создайте шаблон автоначислен…" at bounding box center [421, 96] width 842 height 639
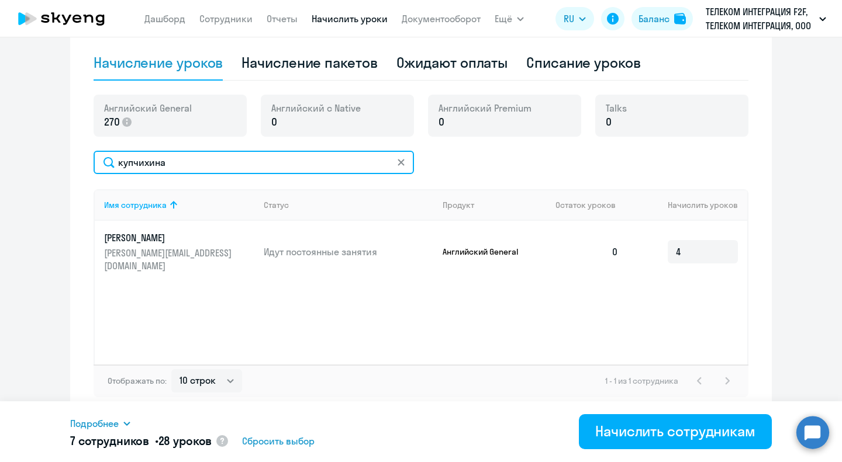
drag, startPoint x: 169, startPoint y: 166, endPoint x: 0, endPoint y: 164, distance: 168.9
click at [0, 167] on ng-component "Автоначисления Новый шаблон Пока ничего не создано Создайте шаблон автоначислен…" at bounding box center [421, 96] width 842 height 639
drag, startPoint x: 165, startPoint y: 166, endPoint x: 53, endPoint y: 164, distance: 111.6
click at [54, 164] on ng-component "Автоначисления Новый шаблон Пока ничего не создано Создайте шаблон автоначислен…" at bounding box center [421, 96] width 842 height 639
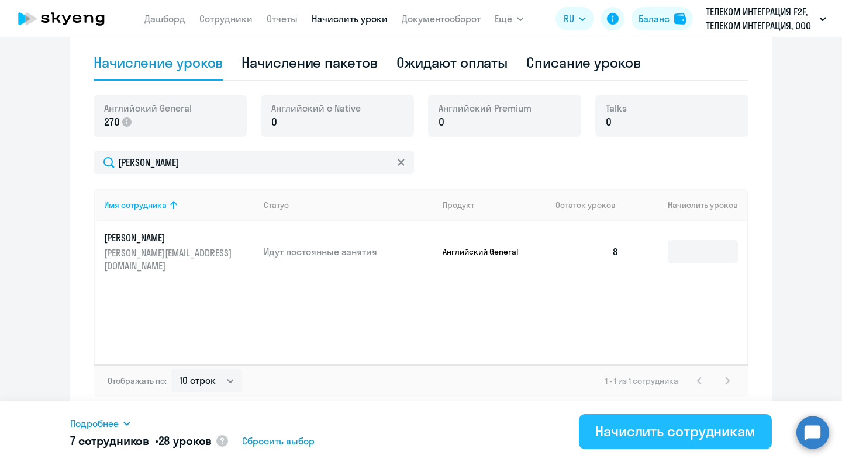
click at [623, 428] on div "Начислить сотрудникам" at bounding box center [675, 431] width 160 height 19
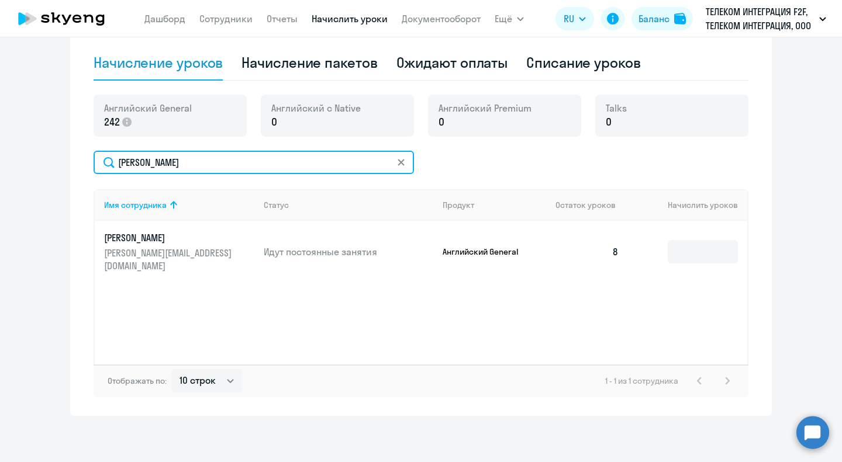
drag, startPoint x: 160, startPoint y: 160, endPoint x: 0, endPoint y: 160, distance: 159.5
click at [0, 162] on ng-component "Автоначисления Новый шаблон Пока ничего не создано Создайте шаблон автоначислен…" at bounding box center [421, 96] width 842 height 639
type input "олудина"
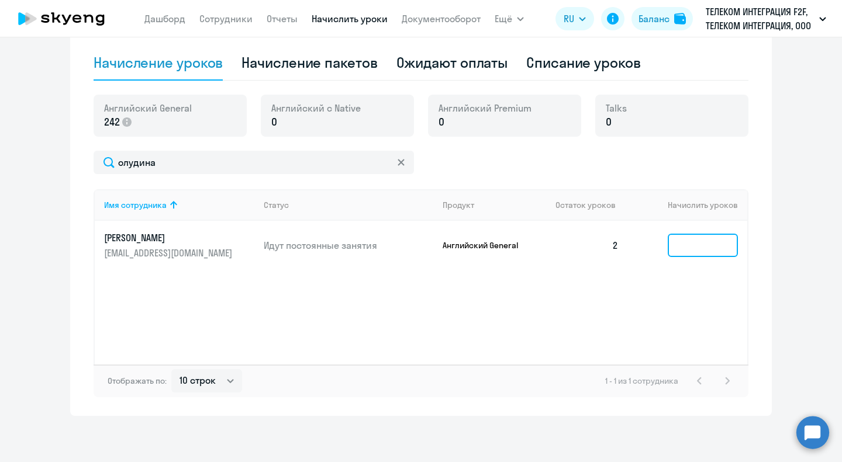
click at [679, 241] on input at bounding box center [702, 245] width 70 height 23
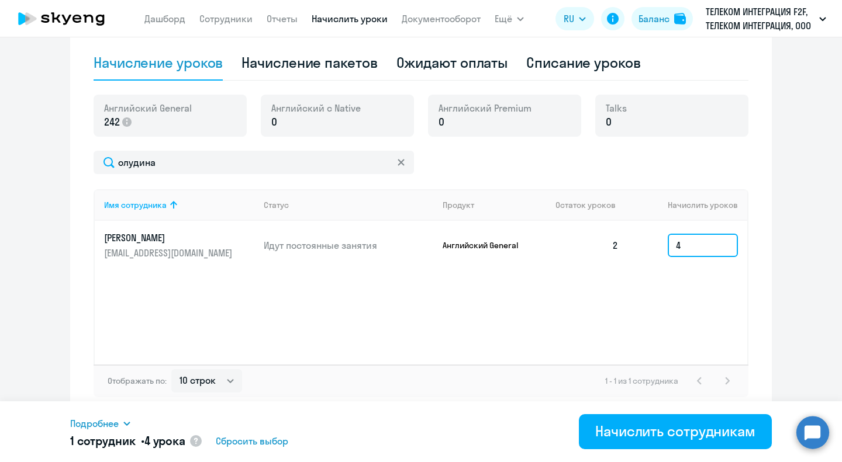
type input "4"
click at [778, 272] on ng-component "Автоначисления Новый шаблон Пока ничего не создано Создайте шаблон автоначислен…" at bounding box center [421, 96] width 842 height 639
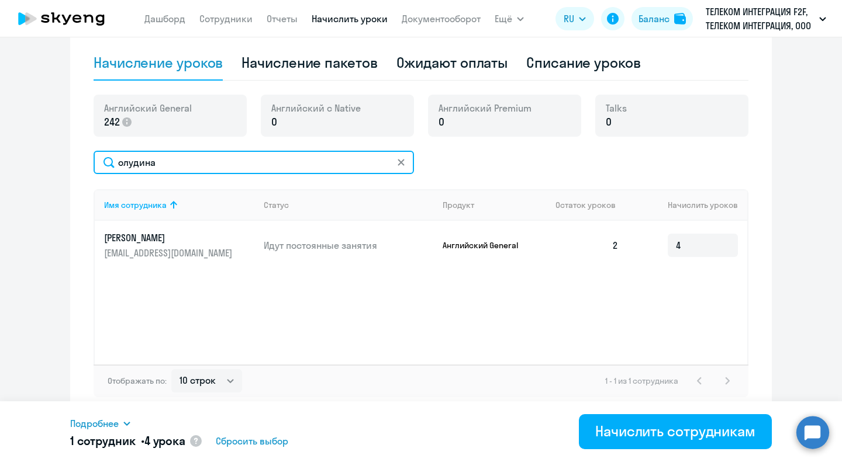
drag, startPoint x: 125, startPoint y: 164, endPoint x: 0, endPoint y: 143, distance: 126.7
click at [0, 158] on ng-component "Автоначисления Новый шаблон Пока ничего не создано Создайте шаблон автоначислен…" at bounding box center [421, 96] width 842 height 639
type input "сафарова"
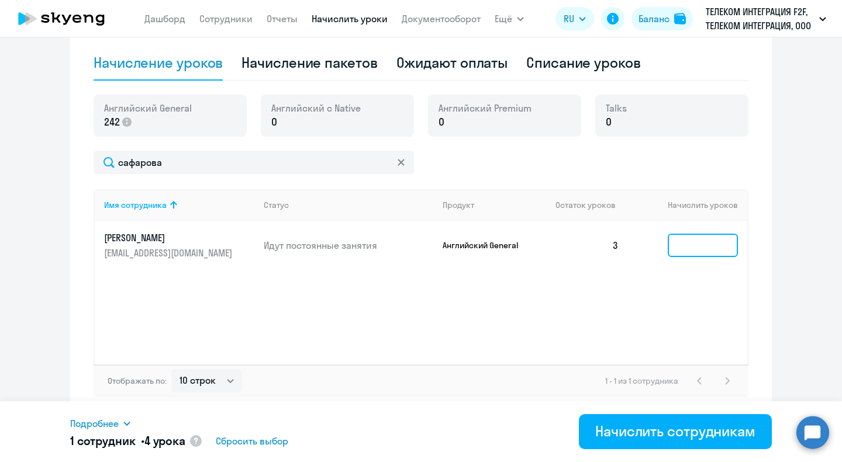
click at [712, 240] on input at bounding box center [702, 245] width 70 height 23
type input "4"
click at [766, 289] on div "Начисление и списание уроков Начисление уроков Начисление пакетов Ожидают оплат…" at bounding box center [420, 195] width 701 height 442
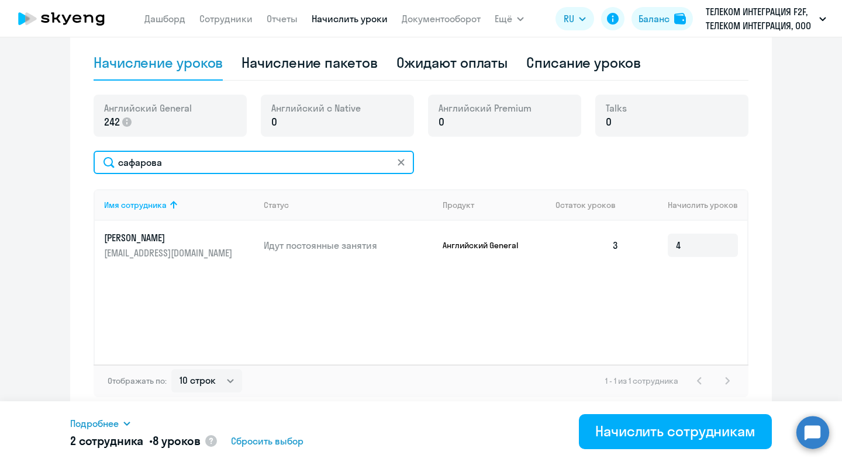
drag, startPoint x: 131, startPoint y: 166, endPoint x: 44, endPoint y: 172, distance: 87.9
click at [45, 172] on ng-component "Автоначисления Новый шаблон Пока ничего не создано Создайте шаблон автоначислен…" at bounding box center [421, 96] width 842 height 639
type input "ермилова"
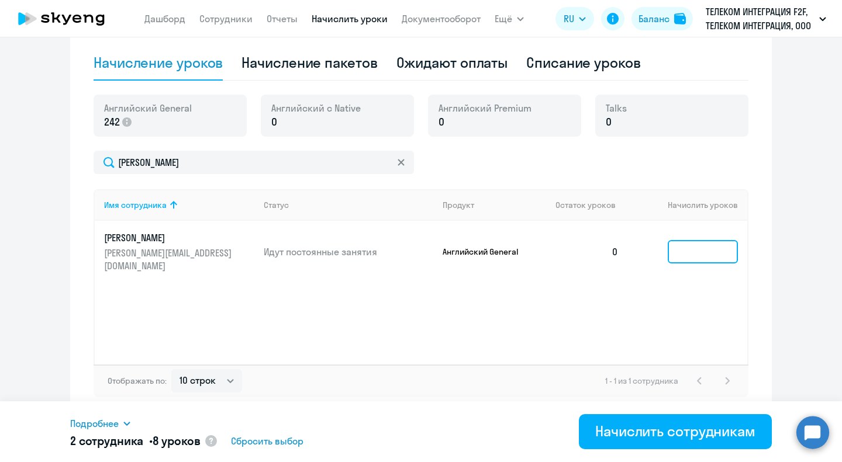
click at [700, 255] on input at bounding box center [702, 251] width 70 height 23
type input "4"
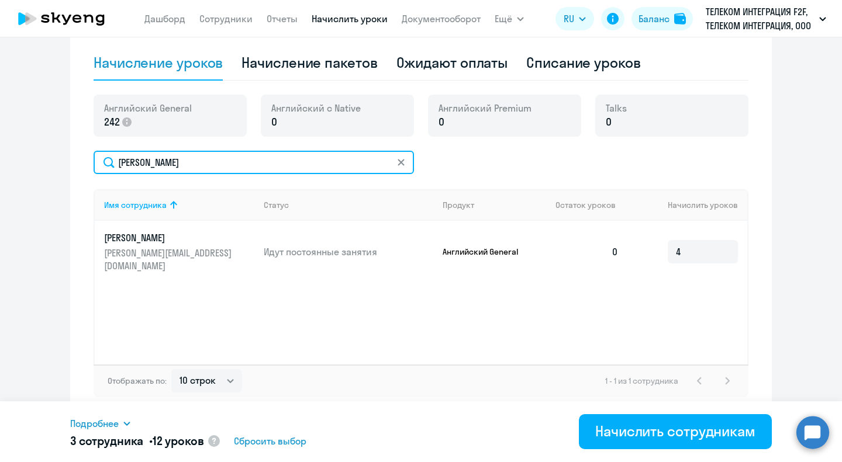
drag, startPoint x: 175, startPoint y: 161, endPoint x: 0, endPoint y: 162, distance: 175.3
click at [0, 162] on ng-component "Автоначисления Новый шаблон Пока ничего не создано Создайте шаблон автоначислен…" at bounding box center [421, 96] width 842 height 639
type input "бородкина"
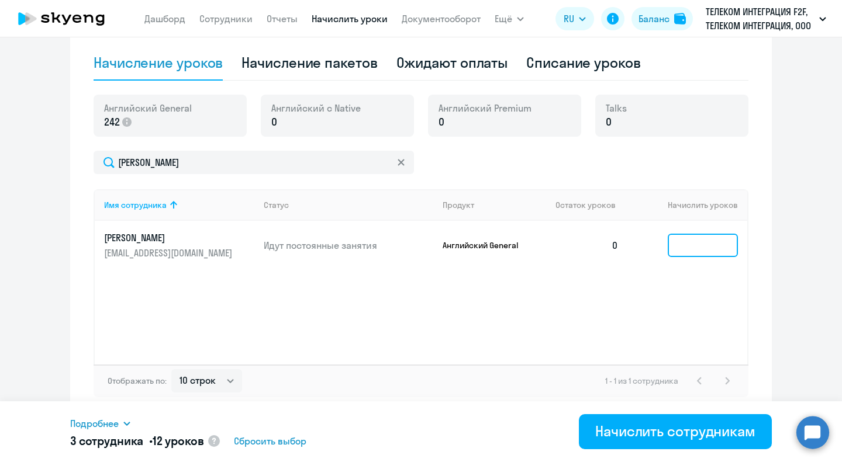
click at [698, 248] on input at bounding box center [702, 245] width 70 height 23
type input "4"
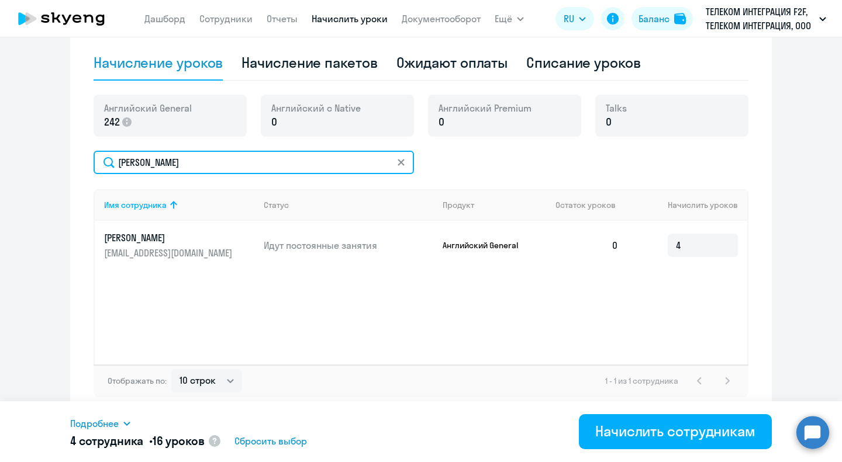
drag, startPoint x: 161, startPoint y: 158, endPoint x: 0, endPoint y: 149, distance: 161.6
click at [0, 153] on ng-component "Автоначисления Новый шаблон Пока ничего не создано Создайте шаблон автоначислен…" at bounding box center [421, 96] width 842 height 639
type input "гилязов"
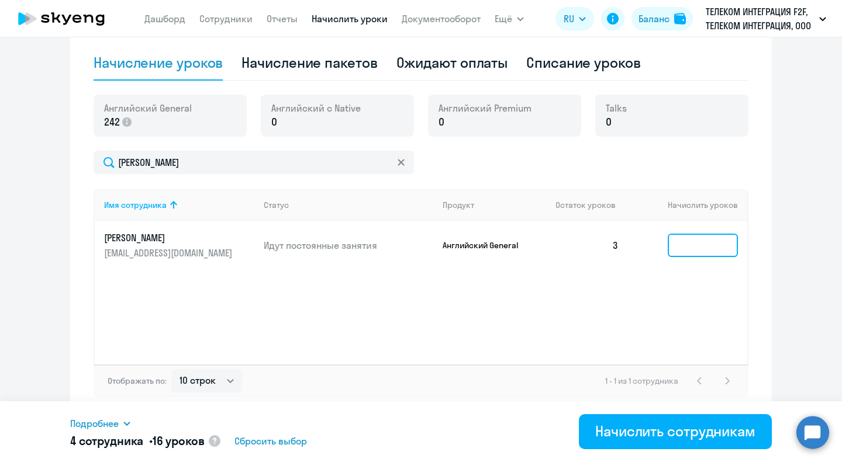
click at [669, 251] on input at bounding box center [702, 245] width 70 height 23
type input "4"
click at [718, 313] on div "Имя сотрудника Статус Продукт Остаток уроков Начислить уроков Гилязов Амир Айра…" at bounding box center [421, 276] width 655 height 175
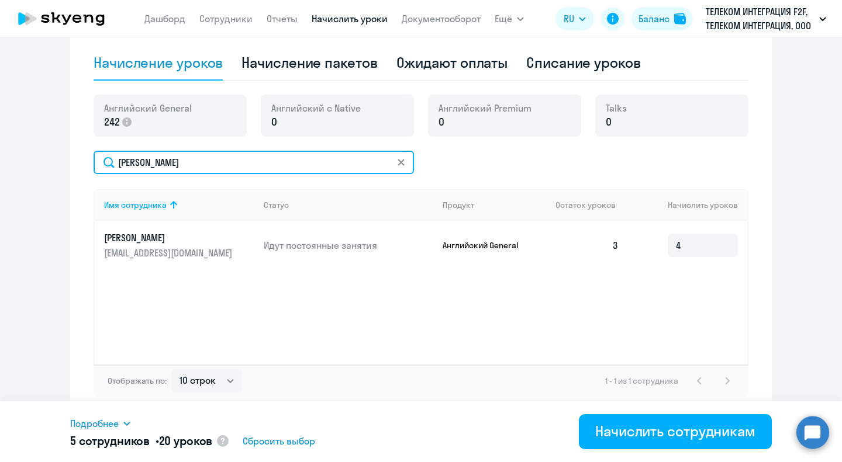
drag, startPoint x: 165, startPoint y: 158, endPoint x: 89, endPoint y: 168, distance: 77.2
click at [88, 167] on div "Начисление и списание уроков Начисление уроков Начисление пакетов Ожидают оплат…" at bounding box center [420, 195] width 701 height 442
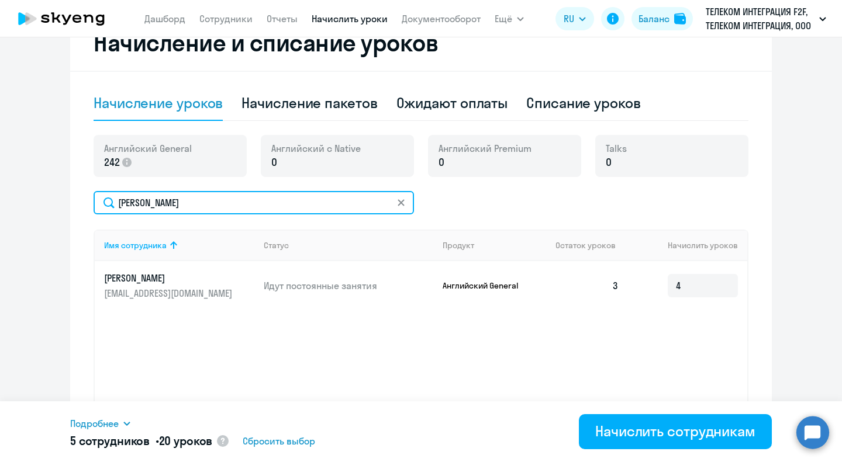
scroll to position [220, 0]
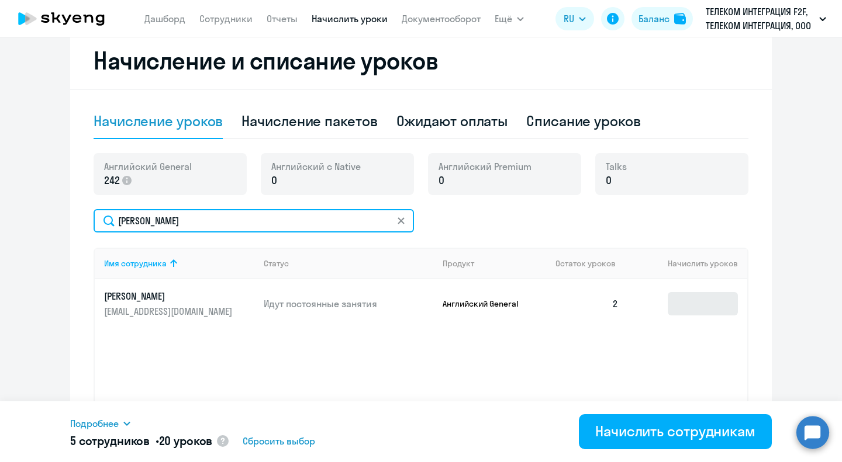
type input "загайнова"
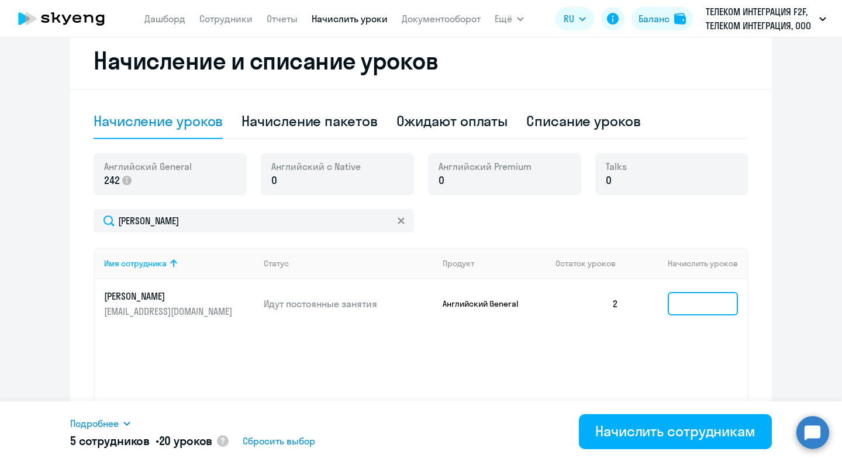
click at [696, 313] on input at bounding box center [702, 303] width 70 height 23
type input "4"
click at [789, 302] on ng-component "Автоначисления Новый шаблон Пока ничего не создано Создайте шаблон автоначислен…" at bounding box center [421, 154] width 842 height 639
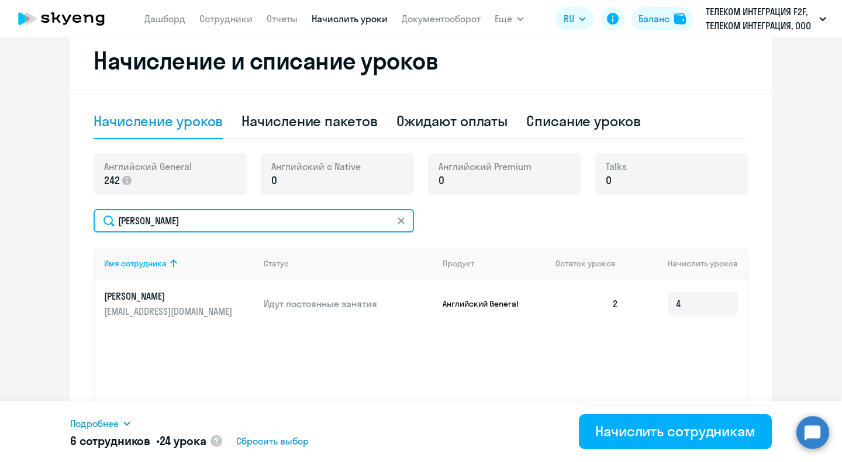
drag, startPoint x: 166, startPoint y: 226, endPoint x: 0, endPoint y: 213, distance: 166.5
click at [0, 222] on ng-component "Автоначисления Новый шаблон Пока ничего не создано Создайте шаблон автоначислен…" at bounding box center [421, 154] width 842 height 639
drag, startPoint x: 188, startPoint y: 223, endPoint x: 0, endPoint y: 207, distance: 188.2
click at [0, 213] on ng-component "Автоначисления Новый шаблон Пока ничего не создано Создайте шаблон автоначислен…" at bounding box center [421, 154] width 842 height 639
type input "хакимов"
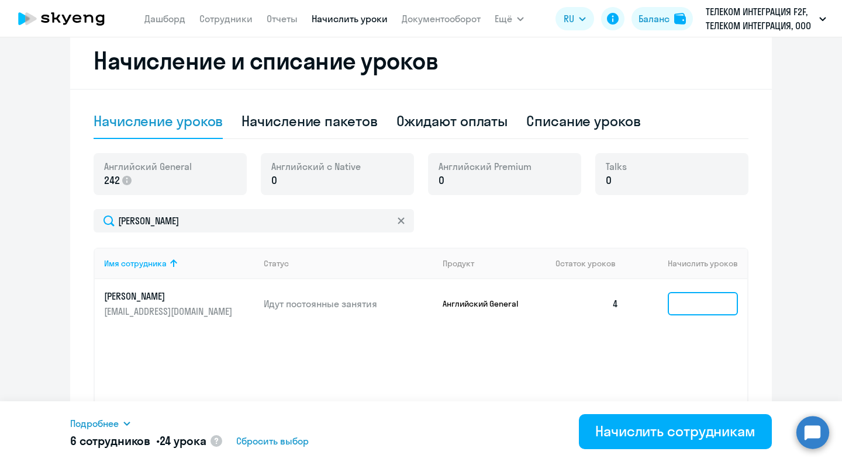
click at [681, 316] on input at bounding box center [702, 303] width 70 height 23
type input "4"
click at [667, 375] on div "Имя сотрудника Статус Продукт Остаток уроков Начислить уроков Хакимов Булат Иль…" at bounding box center [421, 335] width 655 height 175
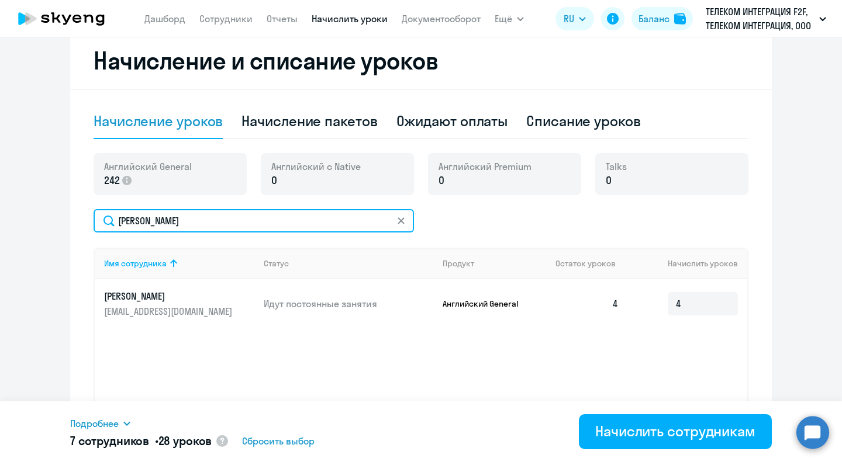
drag, startPoint x: 203, startPoint y: 227, endPoint x: 0, endPoint y: 204, distance: 204.1
click at [6, 217] on ng-component "Автоначисления Новый шаблон Пока ничего не создано Создайте шаблон автоначислен…" at bounding box center [421, 154] width 842 height 639
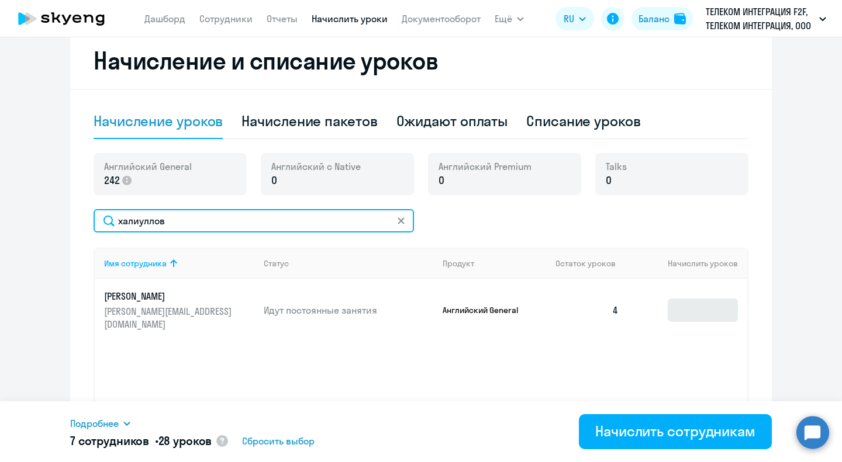
type input "халиуллов"
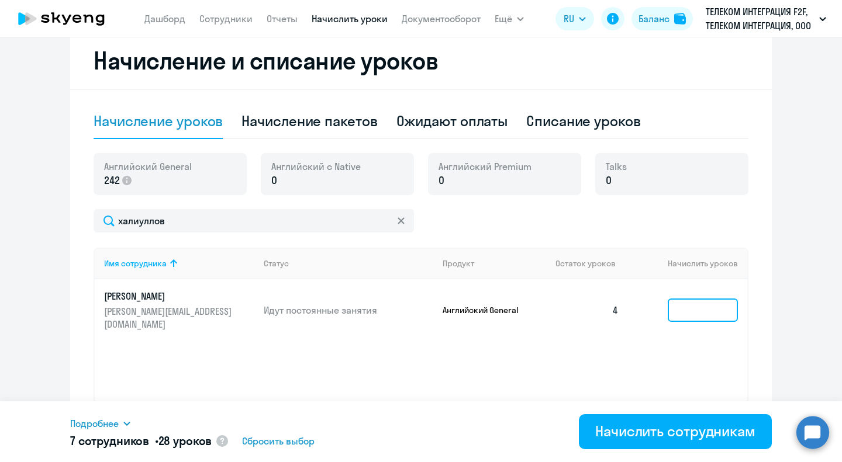
click at [691, 299] on input at bounding box center [702, 310] width 70 height 23
type input "4"
click at [704, 345] on div "Имя сотрудника Статус Продукт Остаток уроков Начислить уроков Халиуллов Артур Р…" at bounding box center [421, 335] width 655 height 175
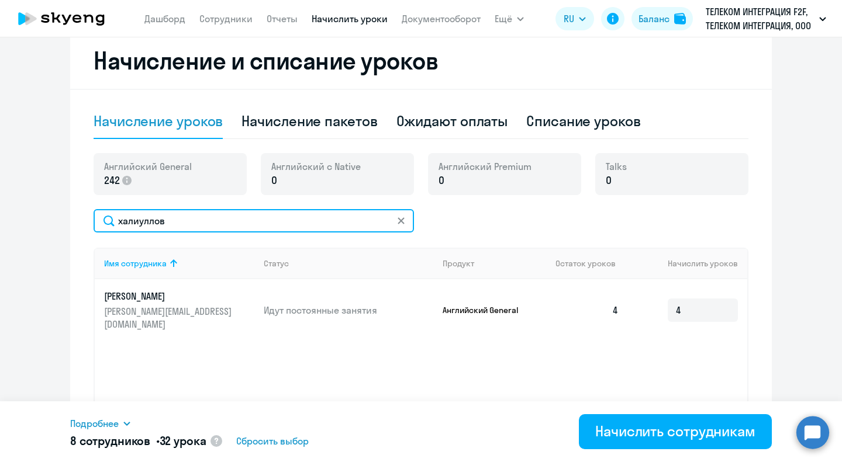
drag, startPoint x: 145, startPoint y: 223, endPoint x: 0, endPoint y: 175, distance: 152.6
click at [0, 209] on ng-component "Автоначисления Новый шаблон Пока ничего не создано Создайте шаблон автоначислен…" at bounding box center [421, 154] width 842 height 639
type input "тихонова"
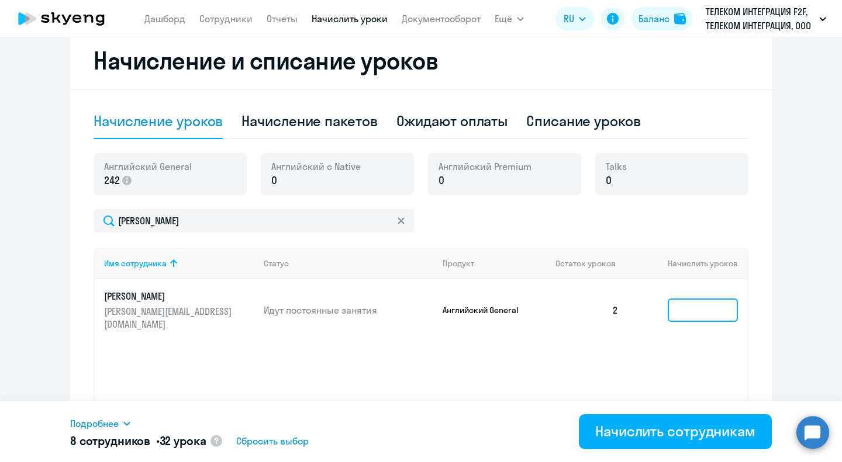
click at [695, 309] on input at bounding box center [702, 310] width 70 height 23
type input "4"
click at [774, 318] on ng-component "Автоначисления Новый шаблон Пока ничего не создано Создайте шаблон автоначислен…" at bounding box center [421, 154] width 842 height 639
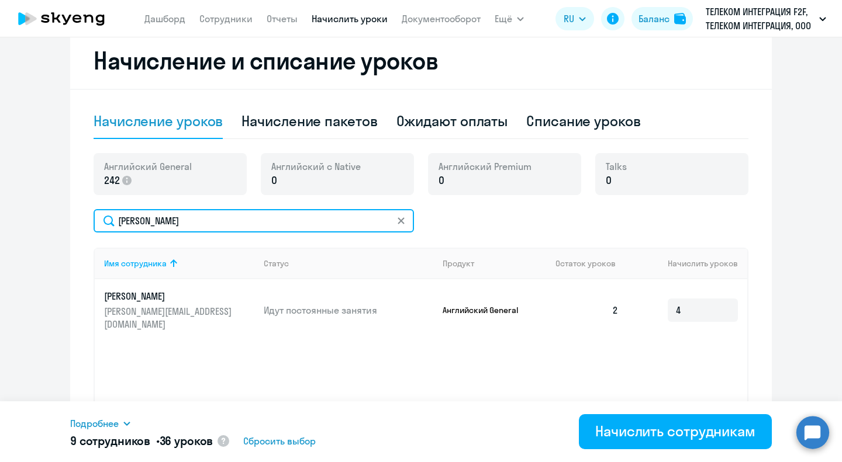
drag, startPoint x: 171, startPoint y: 224, endPoint x: 0, endPoint y: 220, distance: 171.3
click at [0, 220] on ng-component "Автоначисления Новый шаблон Пока ничего не создано Создайте шаблон автоначислен…" at bounding box center [421, 154] width 842 height 639
drag, startPoint x: 139, startPoint y: 226, endPoint x: 0, endPoint y: 209, distance: 140.0
click at [0, 213] on ng-component "Автоначисления Новый шаблон Пока ничего не создано Создайте шаблон автоначислен…" at bounding box center [421, 154] width 842 height 639
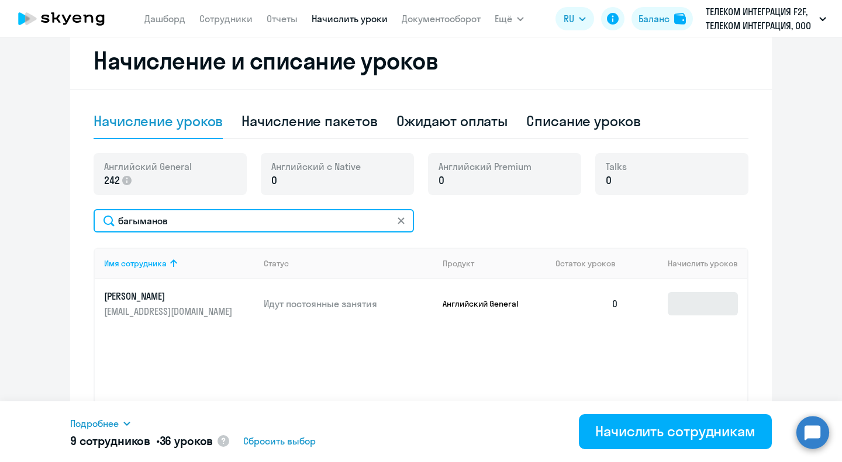
type input "багыманов"
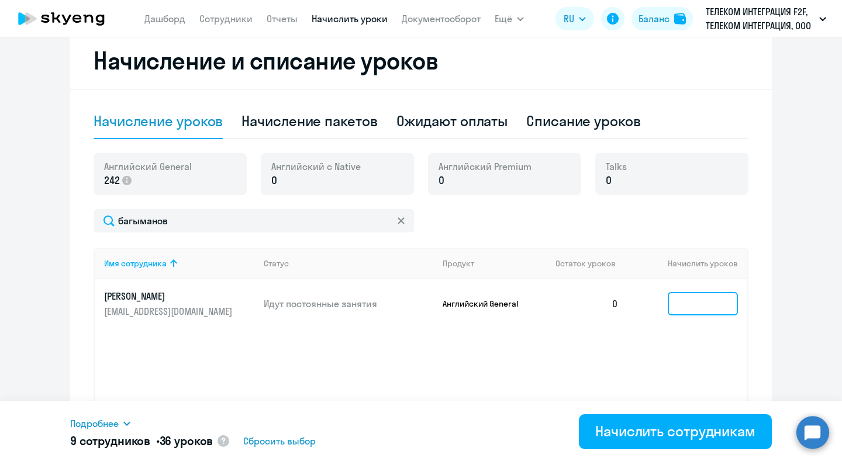
click at [674, 303] on input at bounding box center [702, 303] width 70 height 23
type input "4"
click at [712, 349] on div "Имя сотрудника Статус Продукт Остаток уроков Начислить уроков Багыманов Дамир b…" at bounding box center [421, 335] width 655 height 175
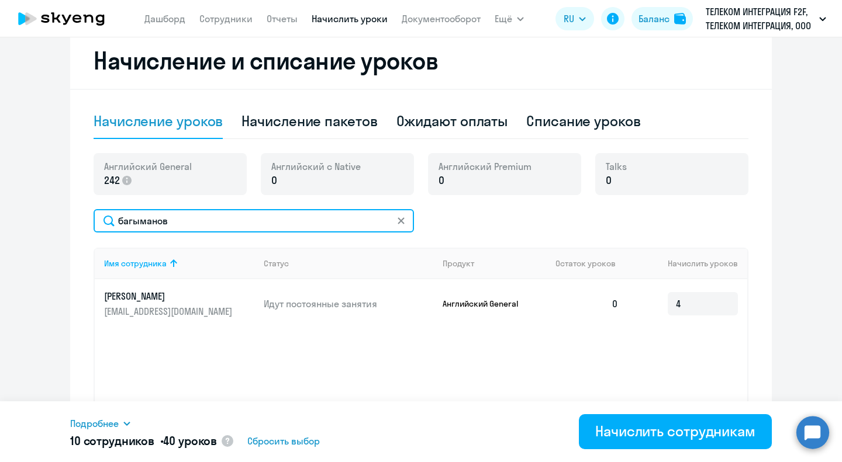
drag, startPoint x: 141, startPoint y: 221, endPoint x: 8, endPoint y: 220, distance: 133.8
click at [14, 220] on ng-component "Автоначисления Новый шаблон Пока ничего не создано Создайте шаблон автоначислен…" at bounding box center [421, 154] width 842 height 639
type input "виссари"
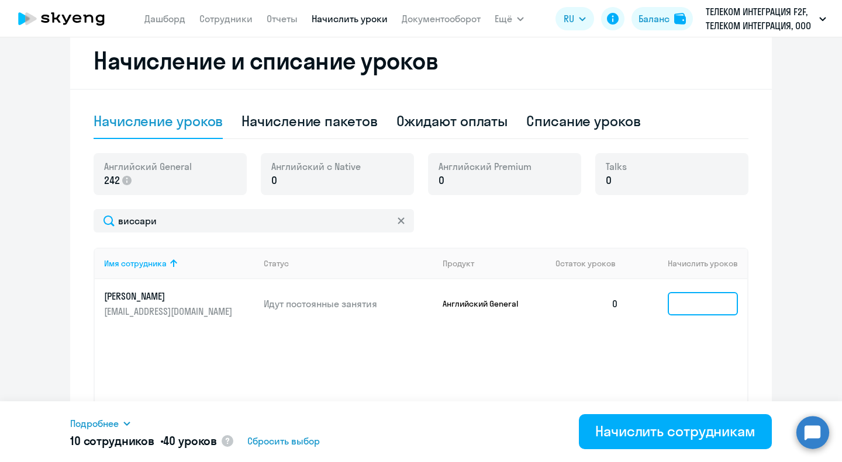
click at [704, 304] on input at bounding box center [702, 303] width 70 height 23
type input "4"
click at [701, 352] on div "Имя сотрудника Статус Продукт Остаток уроков Начислить уроков Виссарионова Анас…" at bounding box center [421, 335] width 655 height 175
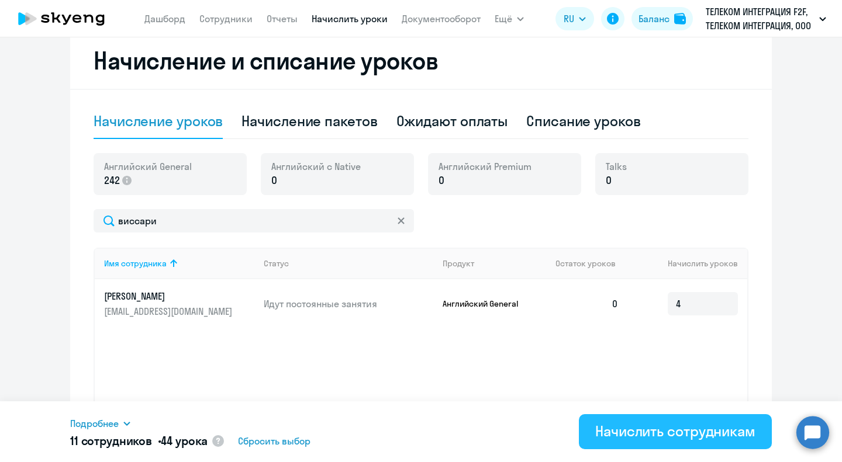
click at [631, 427] on div "Начислить сотрудникам" at bounding box center [675, 431] width 160 height 19
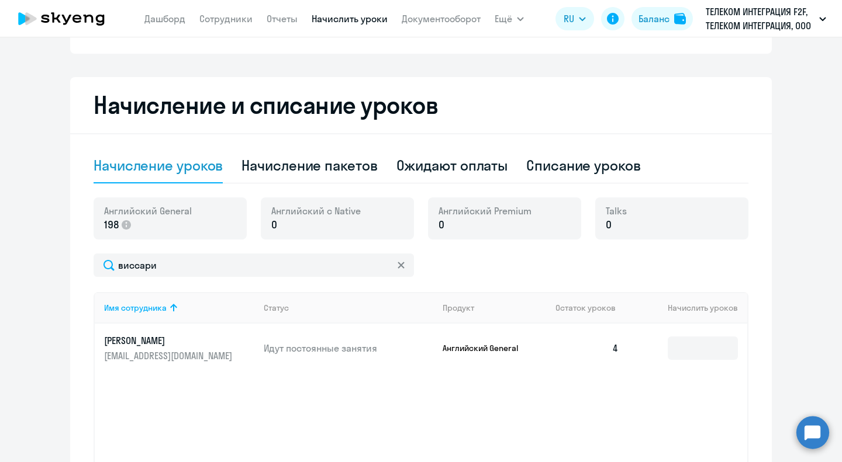
scroll to position [0, 0]
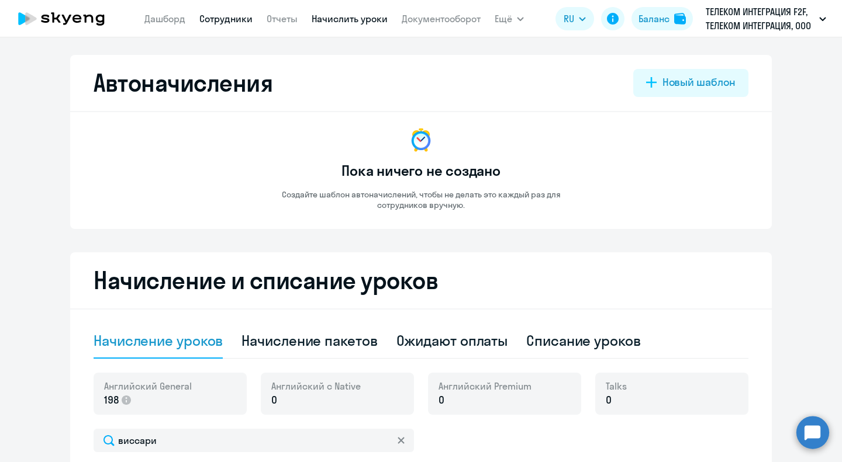
click at [235, 20] on link "Сотрудники" at bounding box center [225, 19] width 53 height 12
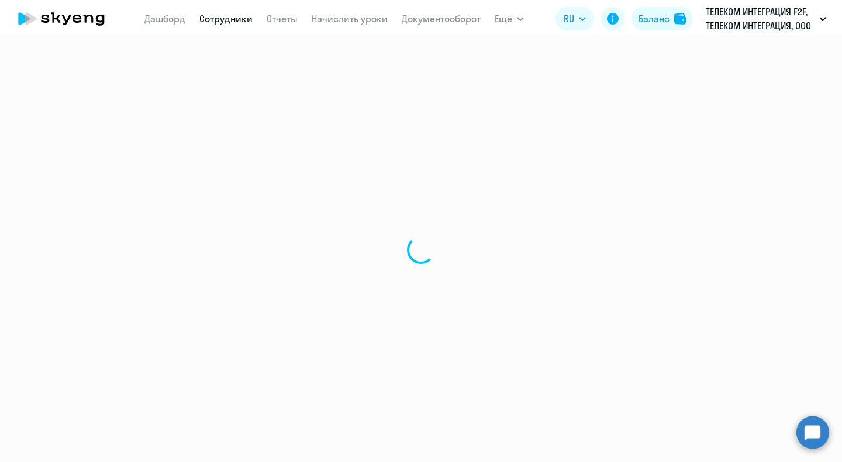
select select "30"
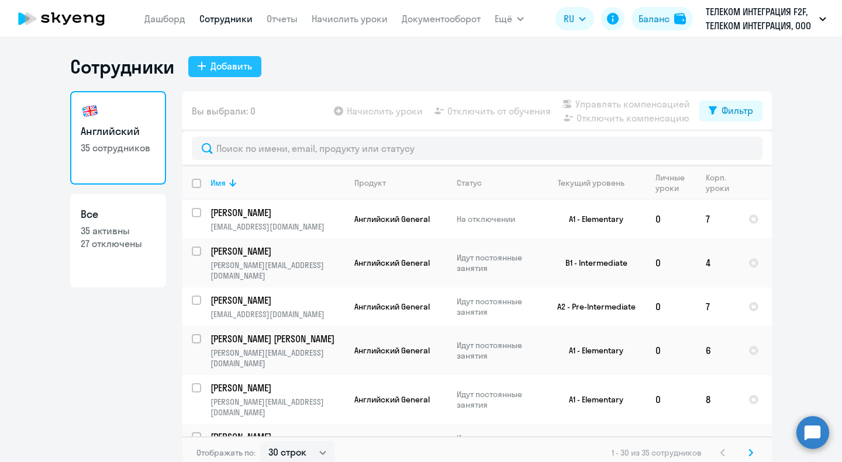
click at [213, 61] on div "Добавить" at bounding box center [230, 66] width 41 height 14
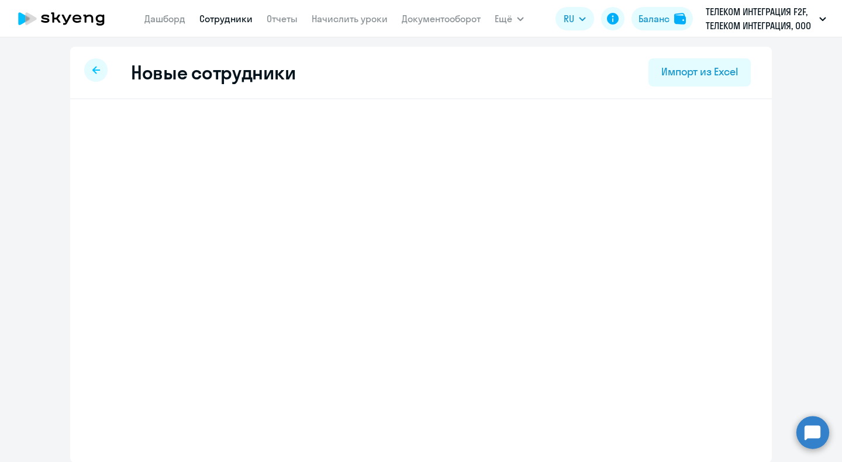
select select "english_adult_not_native_speaker"
select select "3"
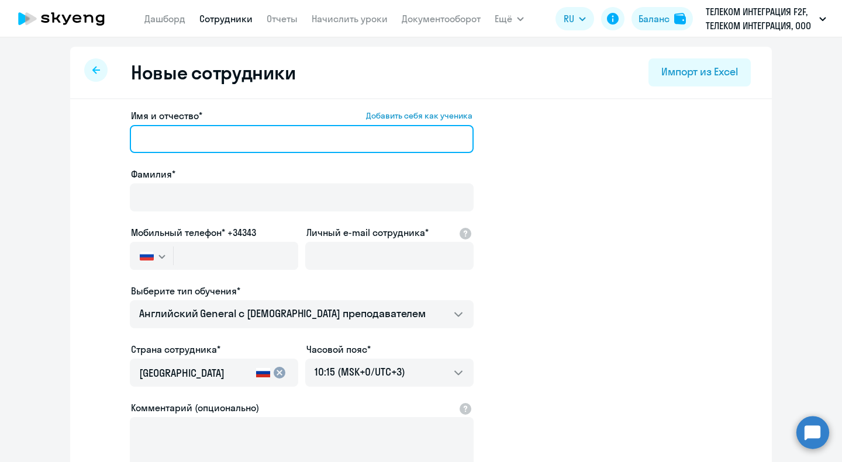
click at [236, 138] on input "Имя и отчество* Добавить себя как ученика" at bounding box center [302, 139] width 344 height 28
paste input "Якупов Нияз Айратович"
drag, startPoint x: 172, startPoint y: 138, endPoint x: 120, endPoint y: 140, distance: 52.0
click at [120, 140] on app-new-student-form "Имя и отчество* Добавить себя как ученика Якупов Нияз Айратович Фамилия* Мобиль…" at bounding box center [421, 317] width 664 height 417
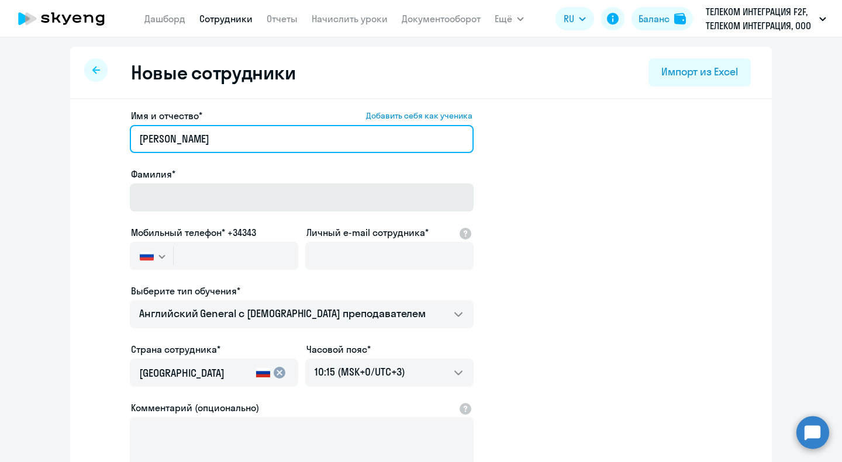
type input "Нияз Айратович"
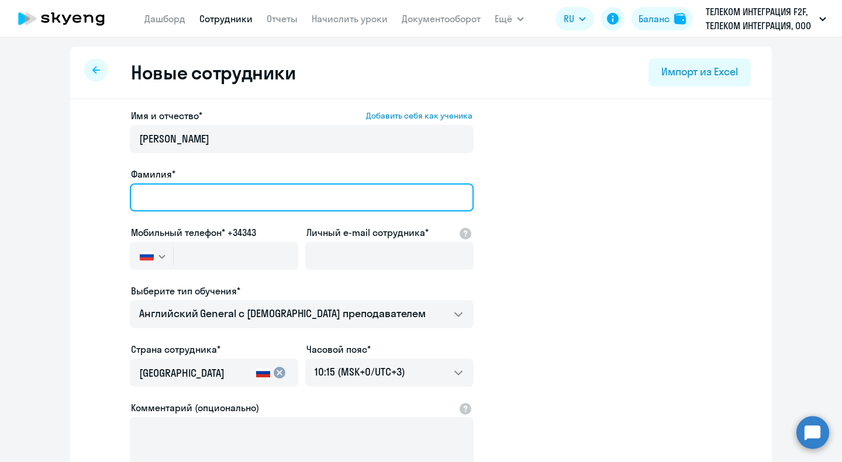
click at [152, 197] on input "Фамилия*" at bounding box center [302, 197] width 344 height 28
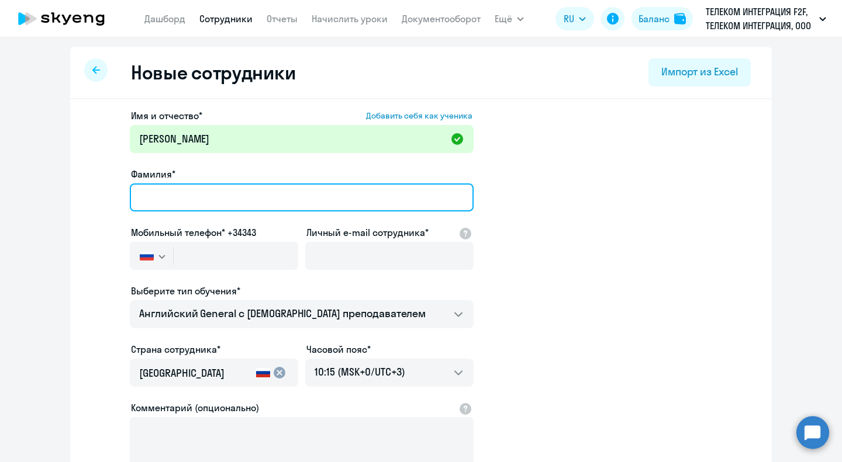
paste input "Якупов"
type input "Якупов"
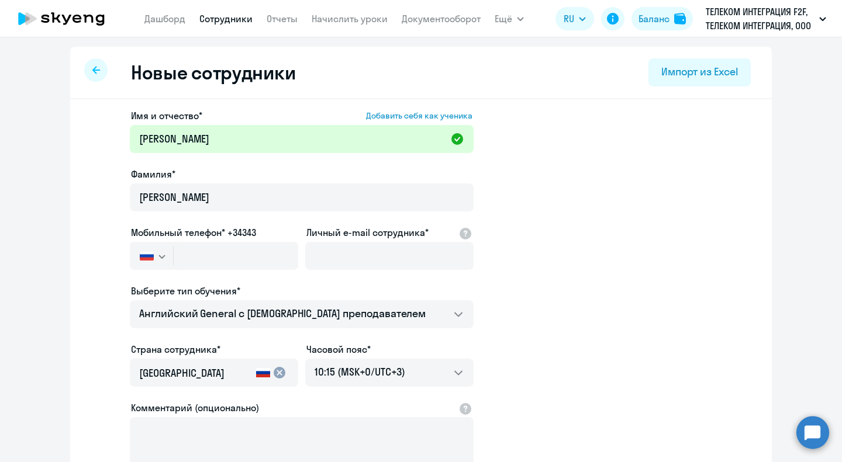
click at [587, 199] on app-new-student-form "Имя и отчество* Добавить себя как ученика Нияз Айратович Фамилия* Якупов Мобиль…" at bounding box center [421, 317] width 664 height 417
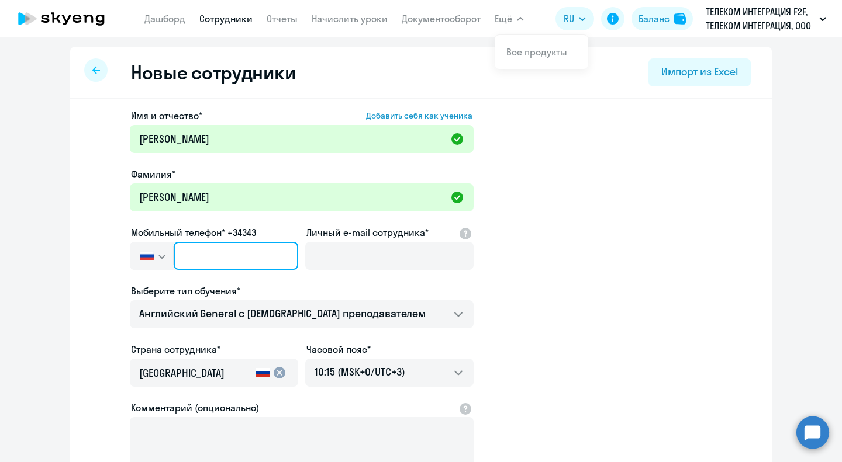
click at [200, 259] on input "text" at bounding box center [236, 256] width 124 height 28
paste input "+7 917 264-24-60"
type input "+7 917 264-24-60"
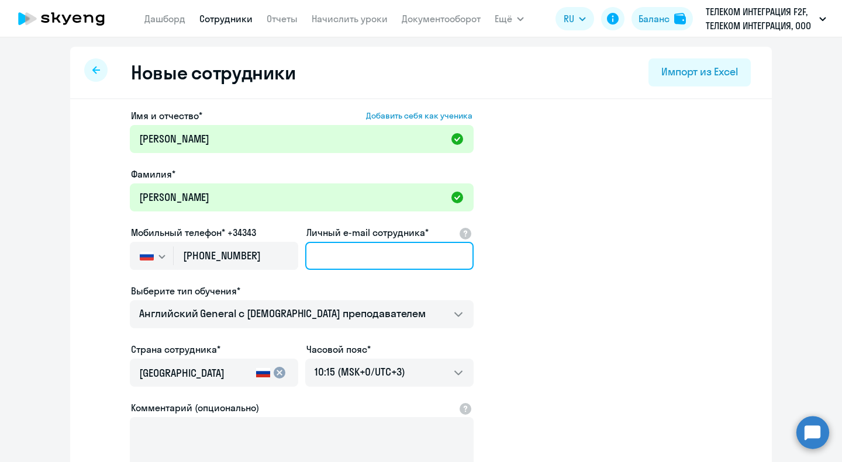
click at [352, 252] on input "Личный e-mail сотрудника*" at bounding box center [389, 256] width 168 height 28
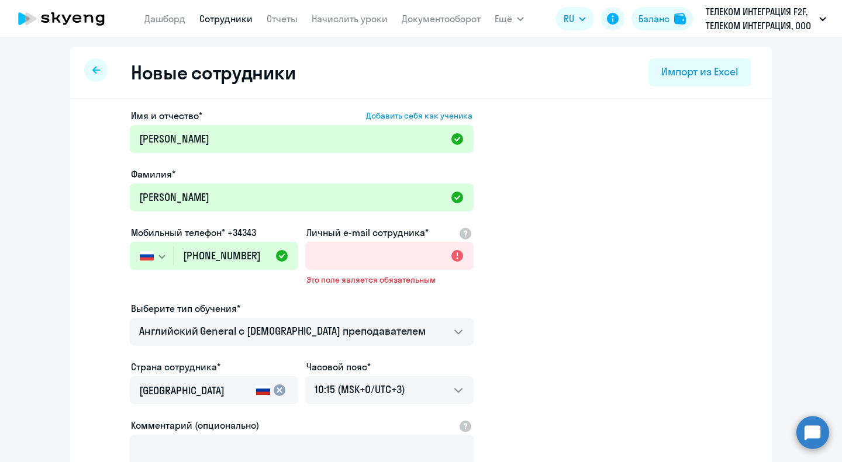
click at [609, 280] on app-new-student-form "Имя и отчество* Добавить себя как ученика Нияз Айратович Фамилия* Якупов Мобиль…" at bounding box center [421, 326] width 664 height 434
click at [338, 254] on input "Личный e-mail сотрудника*" at bounding box center [389, 256] width 168 height 28
paste input "Niyaz.Yakupov@innostage-group.ru"
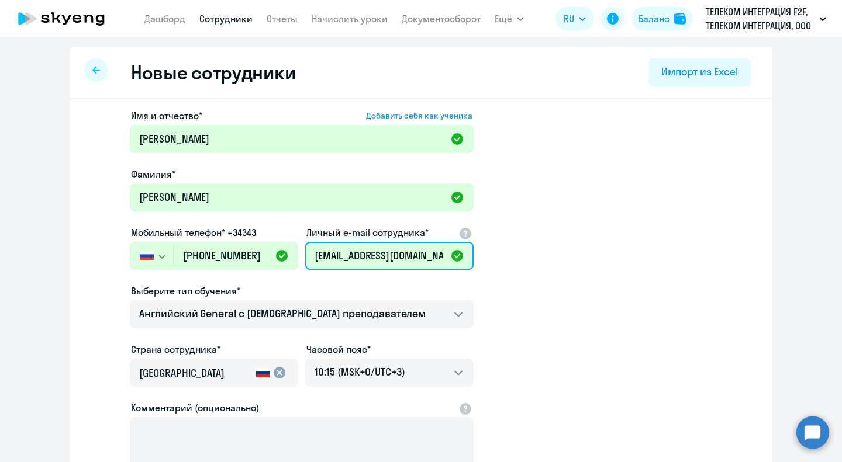
scroll to position [0, 39]
type input "Niyaz.Yakupov@innostage-group.ru"
click at [576, 275] on app-new-student-form "Имя и отчество* Добавить себя как ученика Нияз Айратович Фамилия* Якупов Мобиль…" at bounding box center [421, 317] width 664 height 417
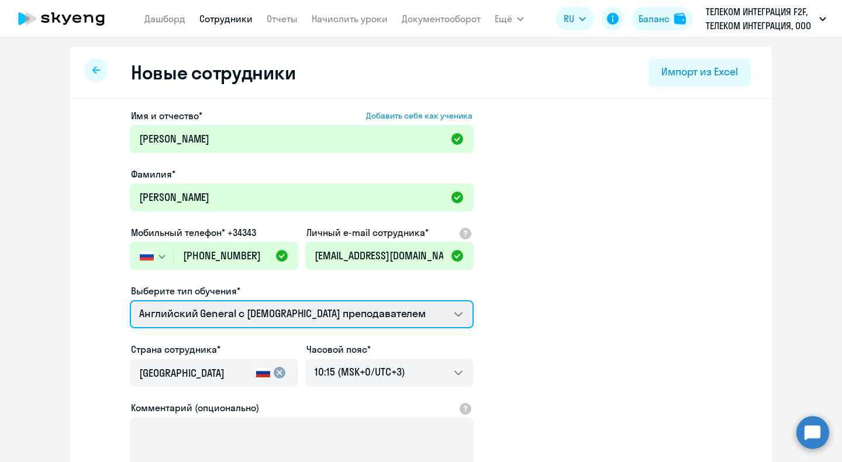
click at [285, 311] on select "Talks 15 минутные разговоры на английском Английский General с русскоговорящим …" at bounding box center [302, 314] width 344 height 28
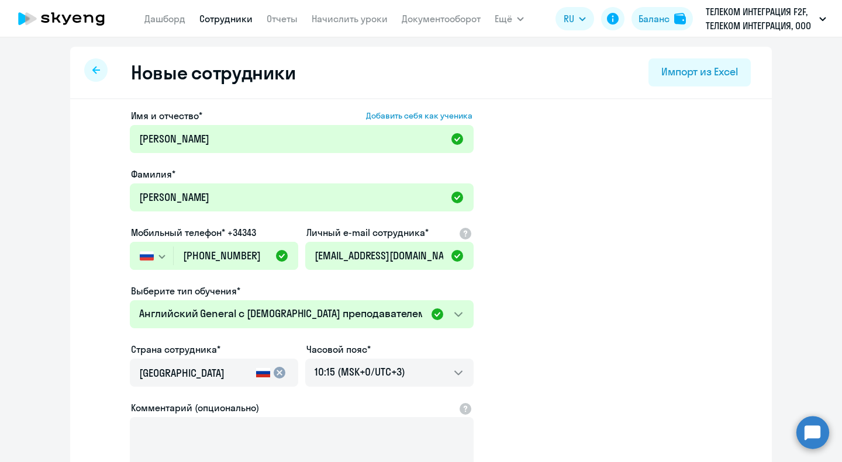
click at [583, 308] on app-new-student-form "Имя и отчество* Добавить себя как ученика Нияз Айратович Фамилия* Якупов Мобиль…" at bounding box center [421, 317] width 664 height 417
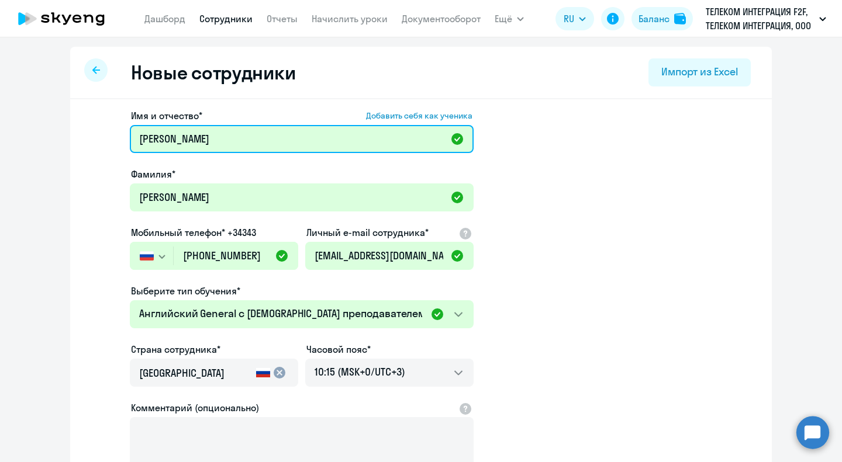
click at [134, 138] on input "Нияз Айратович" at bounding box center [302, 139] width 344 height 28
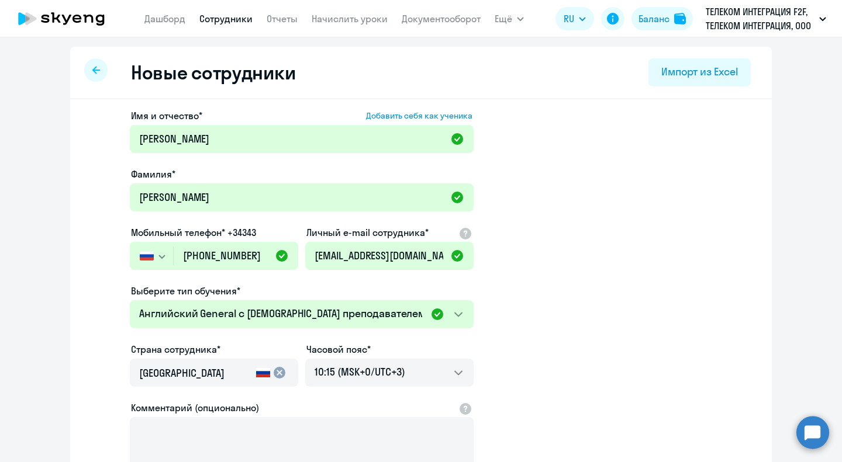
click at [681, 233] on app-new-student-form "Имя и отчество* Добавить себя как ученика Нияз Айратович Фамилия* Якупов Мобиль…" at bounding box center [421, 317] width 664 height 417
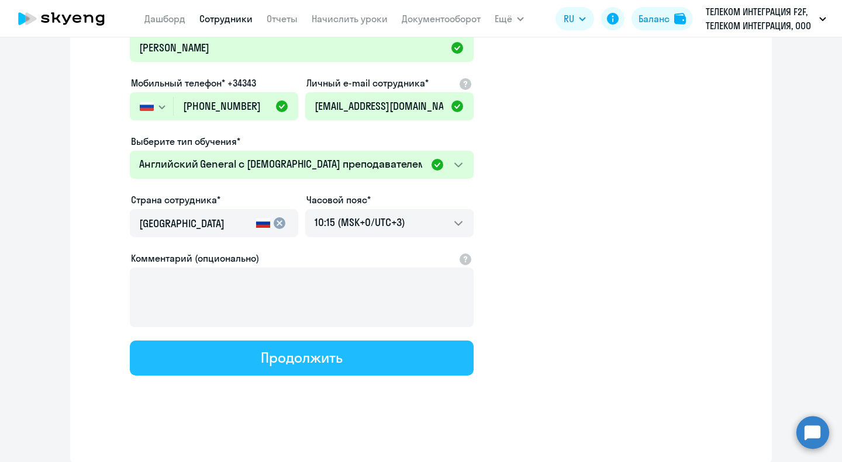
click at [346, 362] on button "Продолжить" at bounding box center [302, 358] width 344 height 35
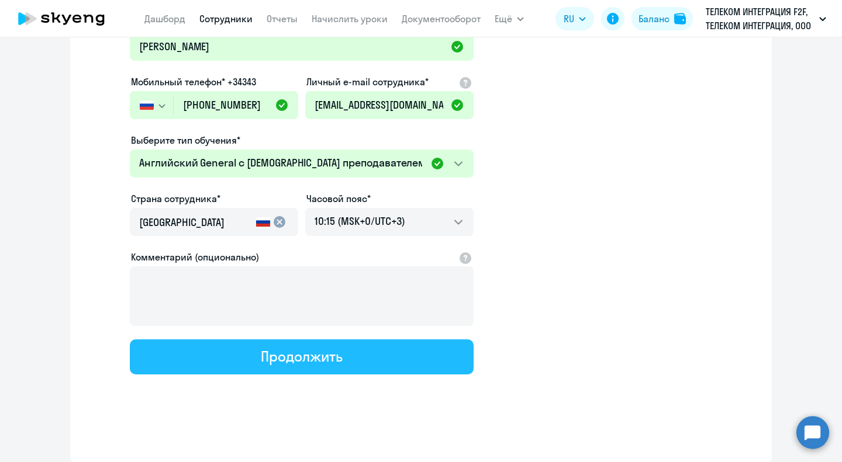
select select "english_adult_not_native_speaker"
select select "3"
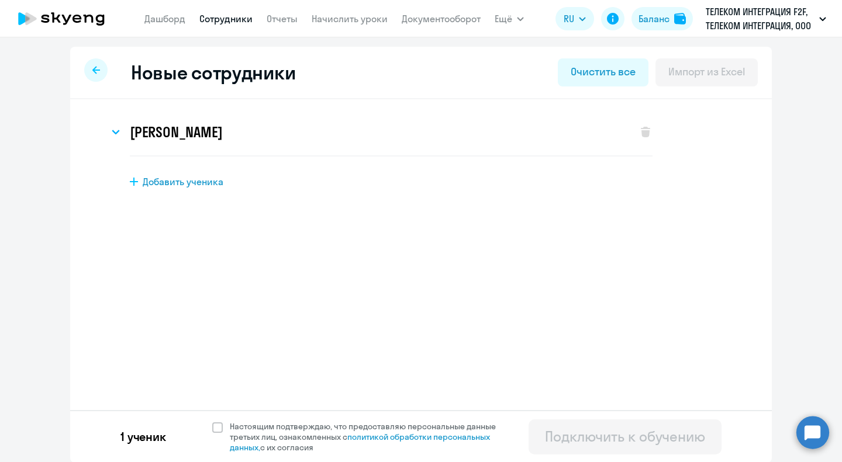
scroll to position [0, 0]
click at [137, 179] on div "Добавить ученика" at bounding box center [441, 181] width 623 height 13
select select "english_adult_not_native_speaker"
select select "3"
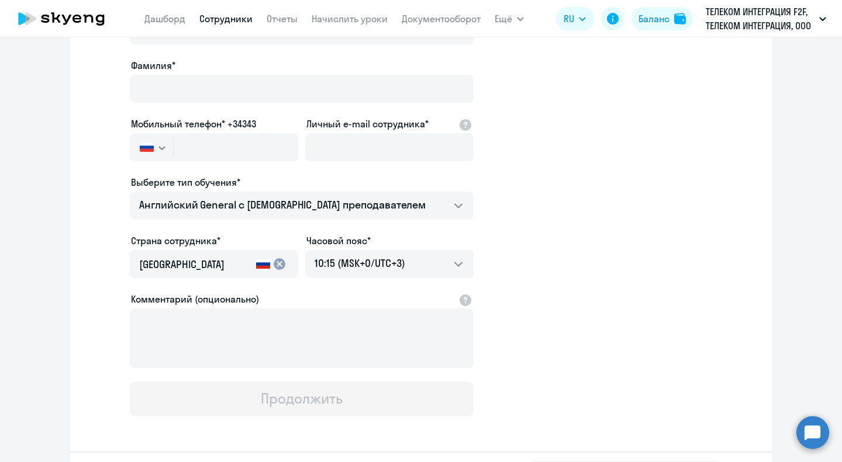
scroll to position [216, 0]
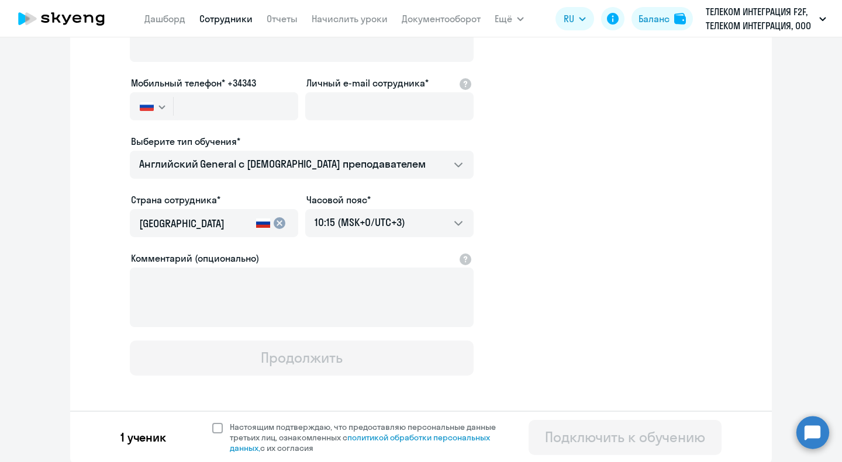
click at [214, 430] on span at bounding box center [217, 428] width 11 height 11
click at [212, 422] on input "Настоящим подтверждаю, что предоставляю персональные данные третьих лиц, ознако…" at bounding box center [212, 421] width 1 height 1
checkbox input "true"
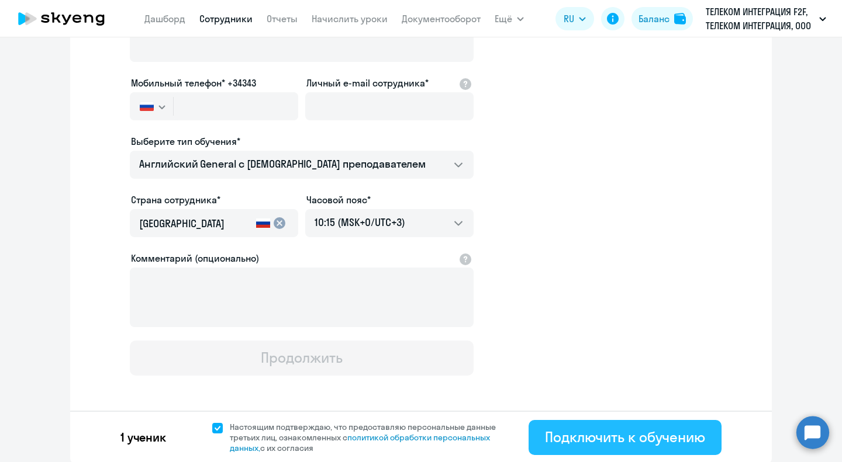
click at [553, 442] on div "Подключить к обучению" at bounding box center [625, 437] width 160 height 19
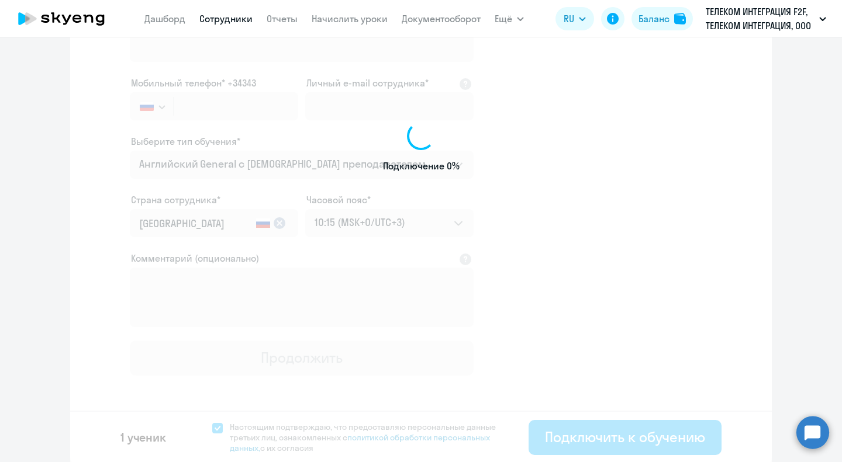
scroll to position [150, 0]
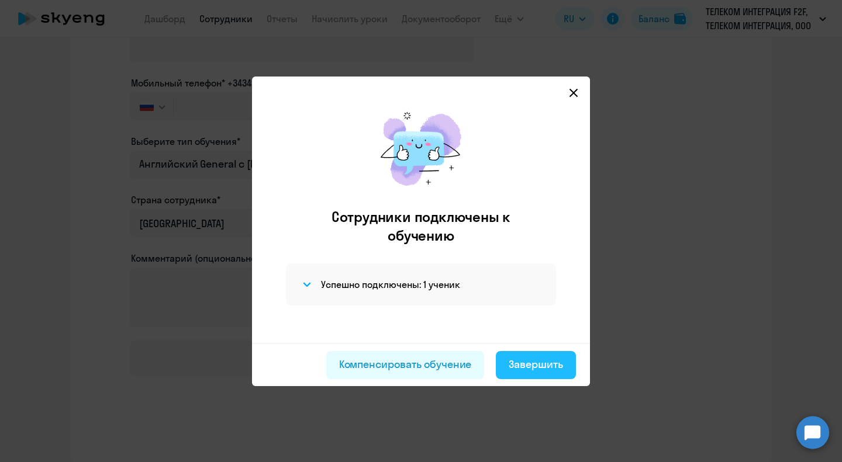
click at [524, 366] on div "Завершить" at bounding box center [535, 364] width 54 height 15
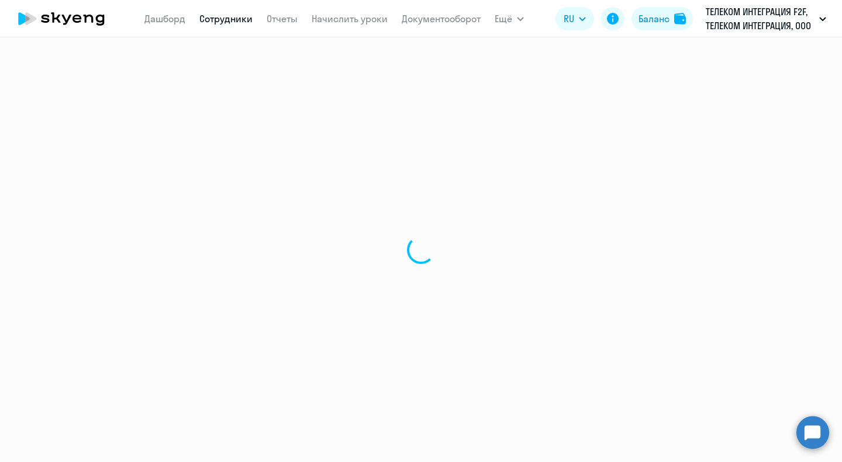
select select "30"
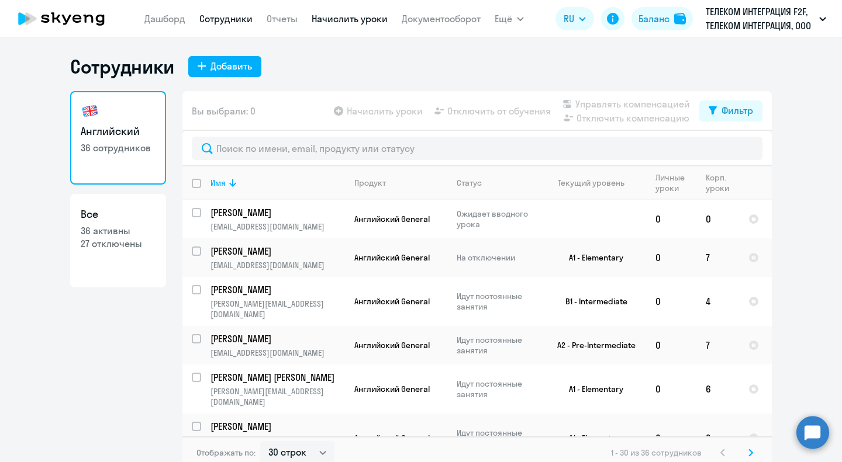
click at [330, 16] on link "Начислить уроки" at bounding box center [349, 19] width 76 height 12
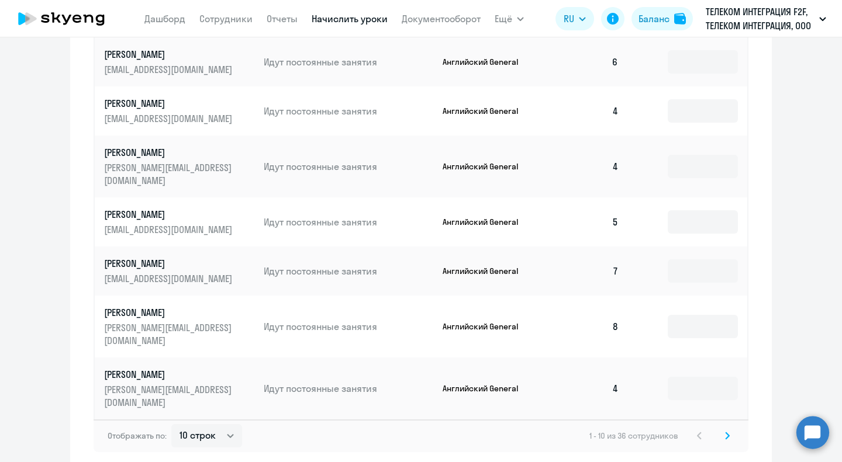
scroll to position [636, 0]
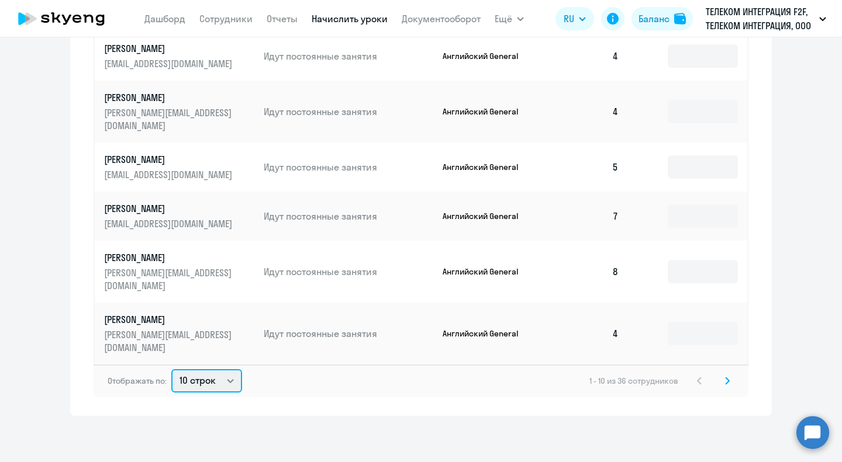
click at [222, 384] on select "10 строк 30 строк 50 строк" at bounding box center [206, 380] width 71 height 23
select select "50"
click at [171, 369] on select "10 строк 30 строк 50 строк" at bounding box center [206, 380] width 71 height 23
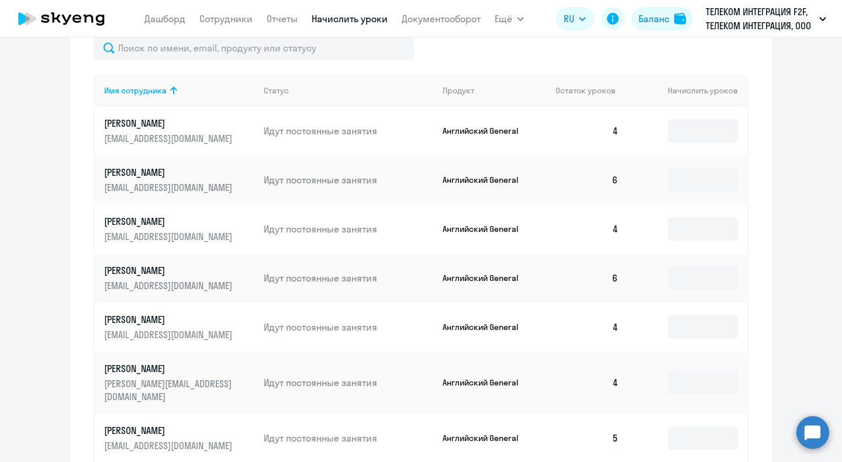
scroll to position [227, 0]
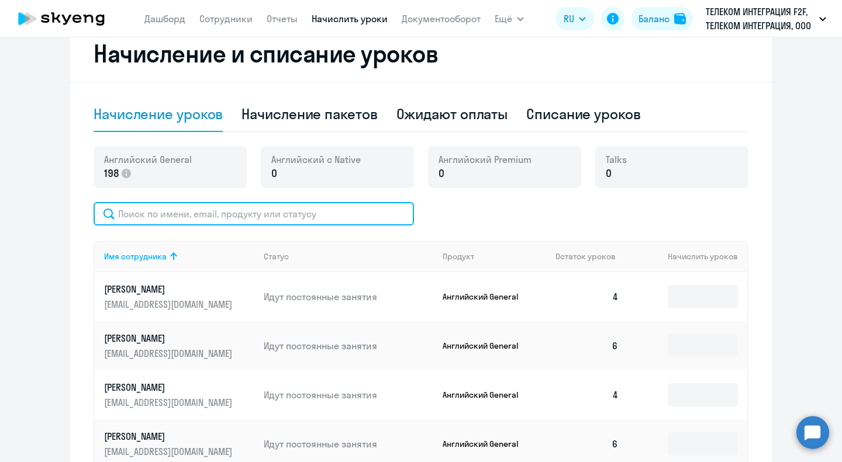
click at [169, 213] on input "text" at bounding box center [254, 213] width 320 height 23
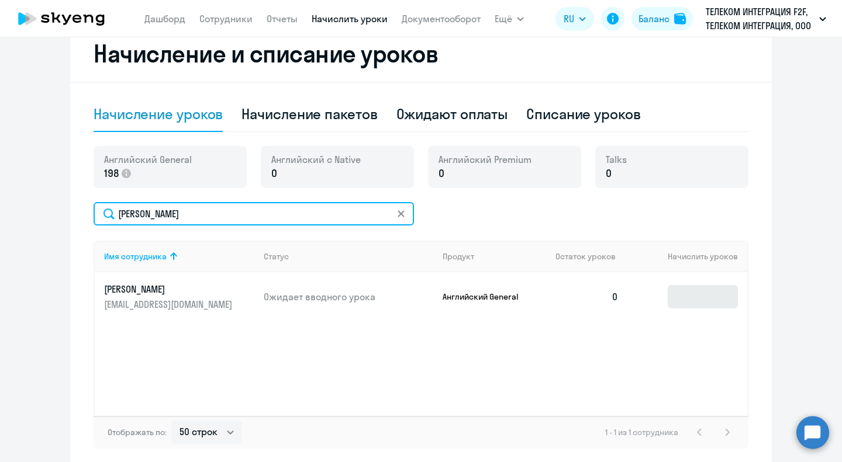
type input "якупов"
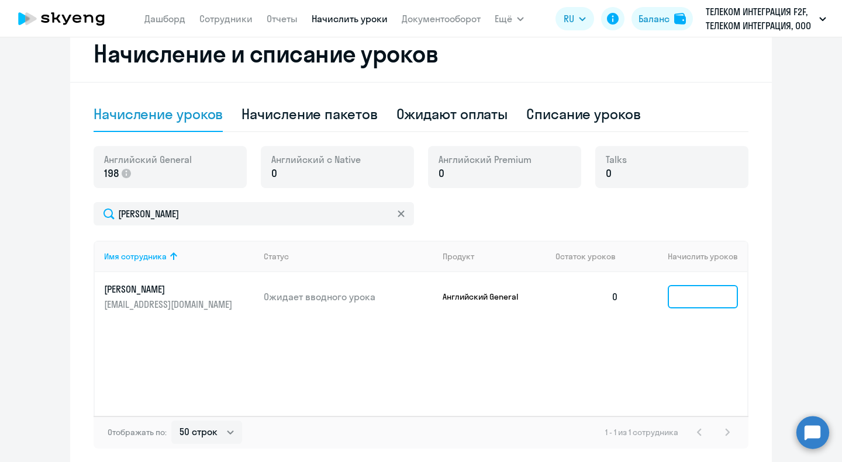
click at [688, 304] on input at bounding box center [702, 296] width 70 height 23
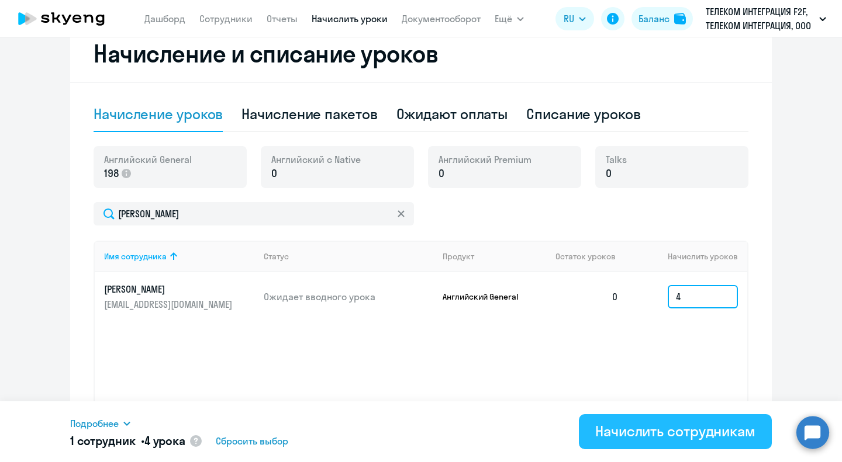
type input "4"
click at [622, 424] on div "Начислить сотрудникам" at bounding box center [675, 431] width 160 height 19
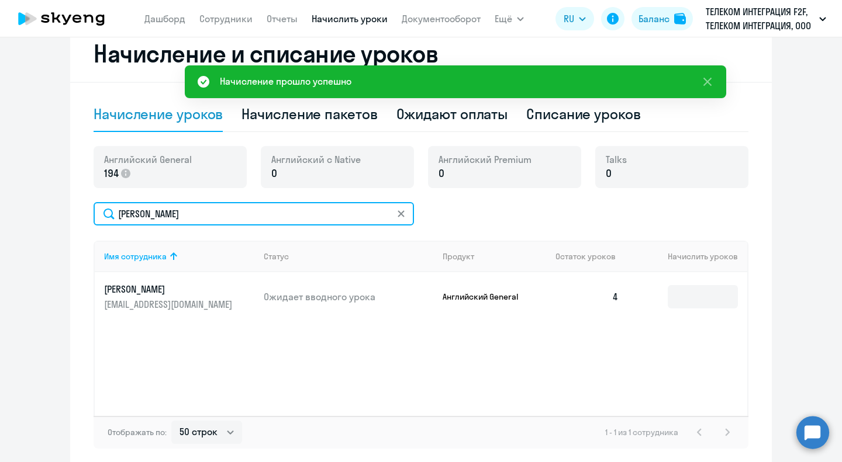
click at [401, 213] on input "якупов" at bounding box center [254, 213] width 320 height 23
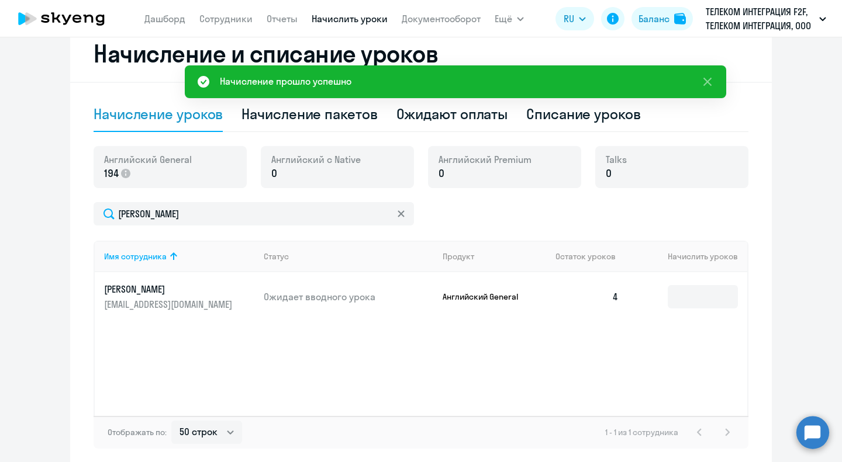
click at [397, 212] on icon at bounding box center [400, 213] width 7 height 7
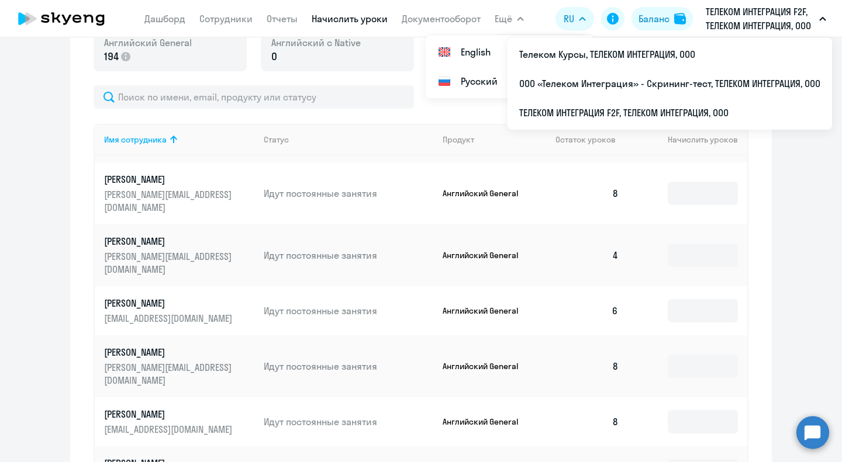
scroll to position [0, 0]
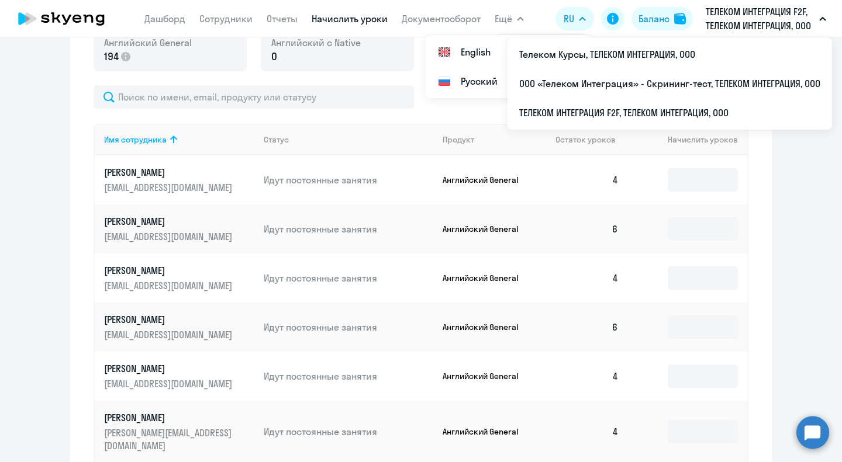
click at [64, 12] on icon at bounding box center [61, 18] width 103 height 29
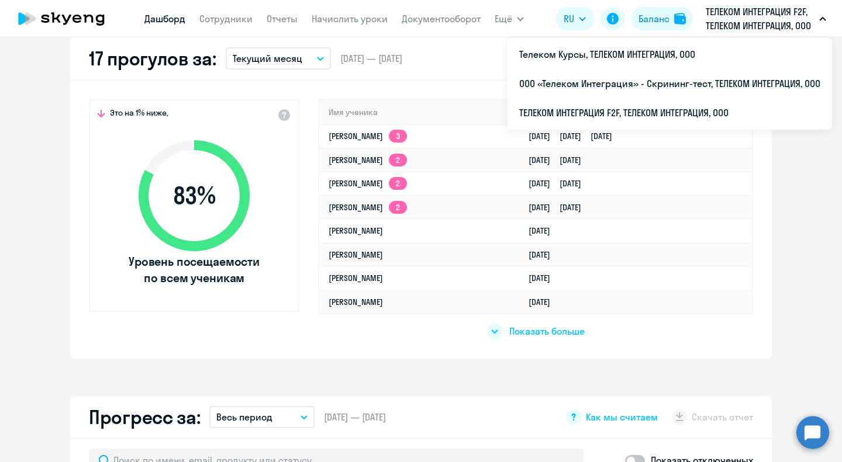
select select "30"
click at [75, 19] on icon at bounding box center [76, 19] width 9 height 8
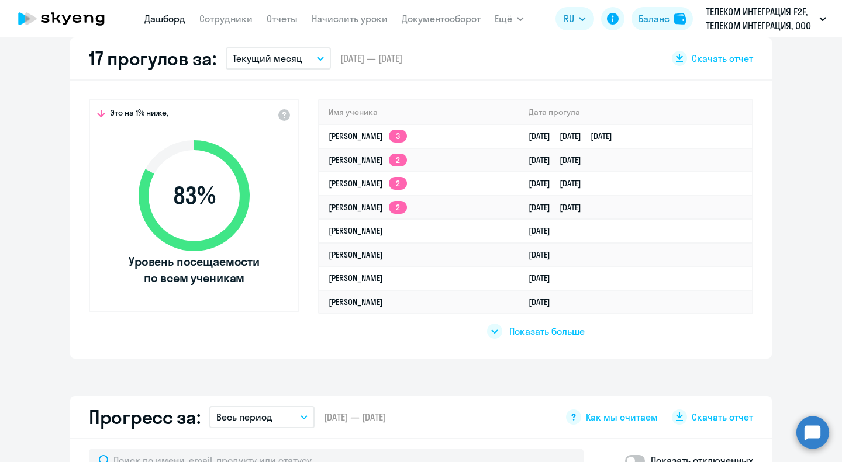
click at [80, 16] on icon at bounding box center [76, 19] width 9 height 8
